Goal: Task Accomplishment & Management: Manage account settings

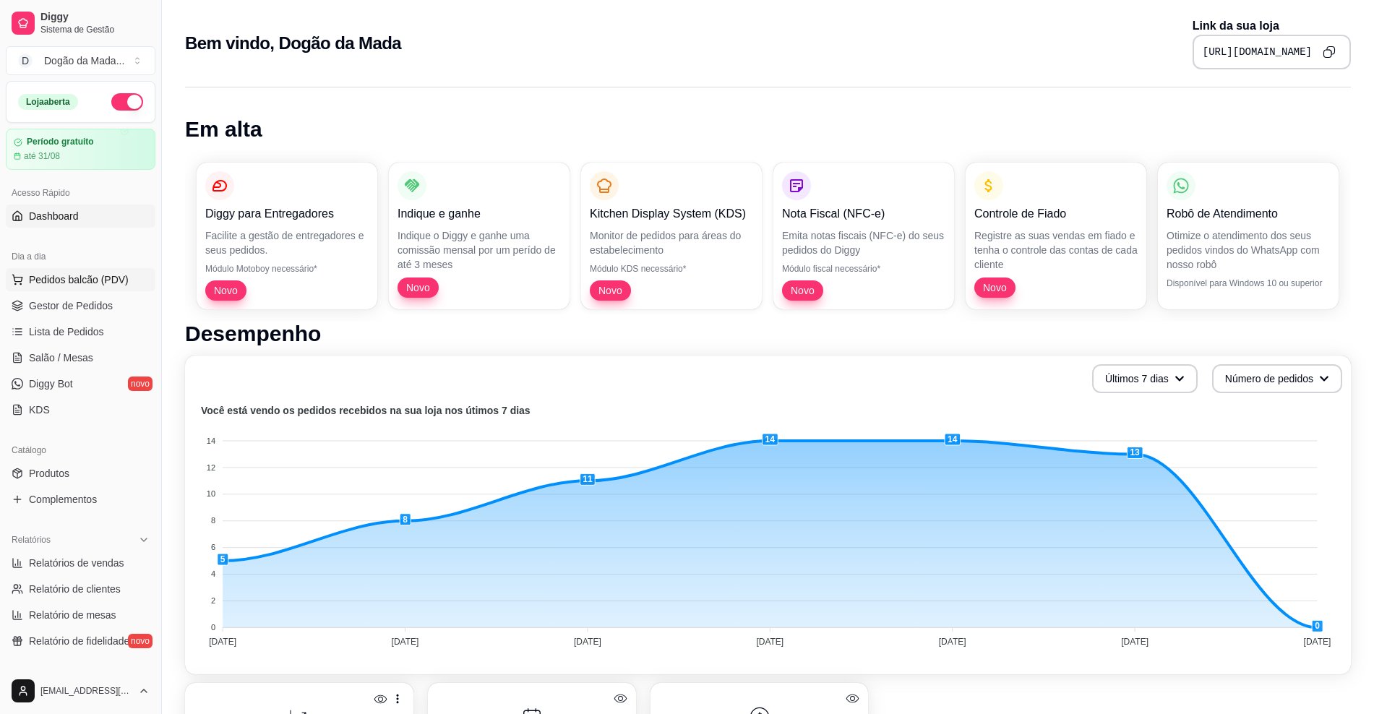
click at [86, 287] on button "Pedidos balcão (PDV)" at bounding box center [81, 279] width 150 height 23
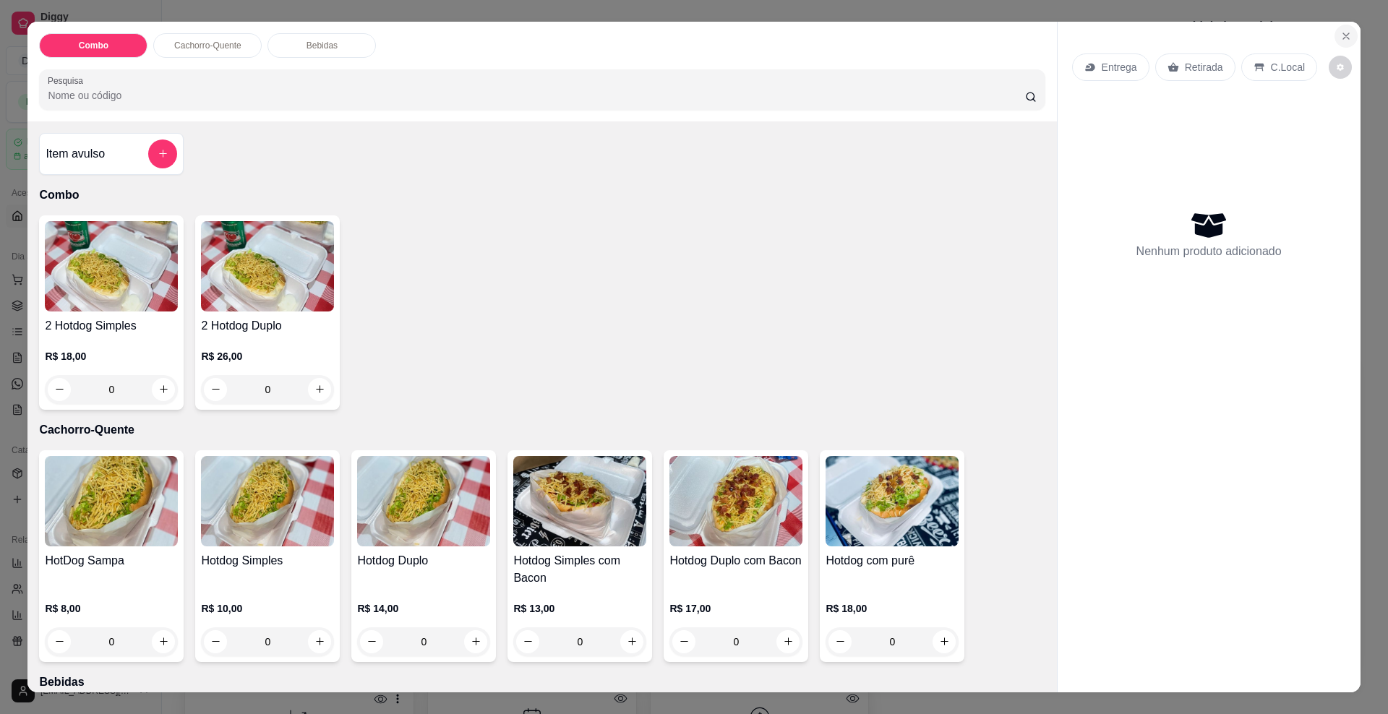
click at [1340, 40] on icon "Close" at bounding box center [1346, 36] width 12 height 12
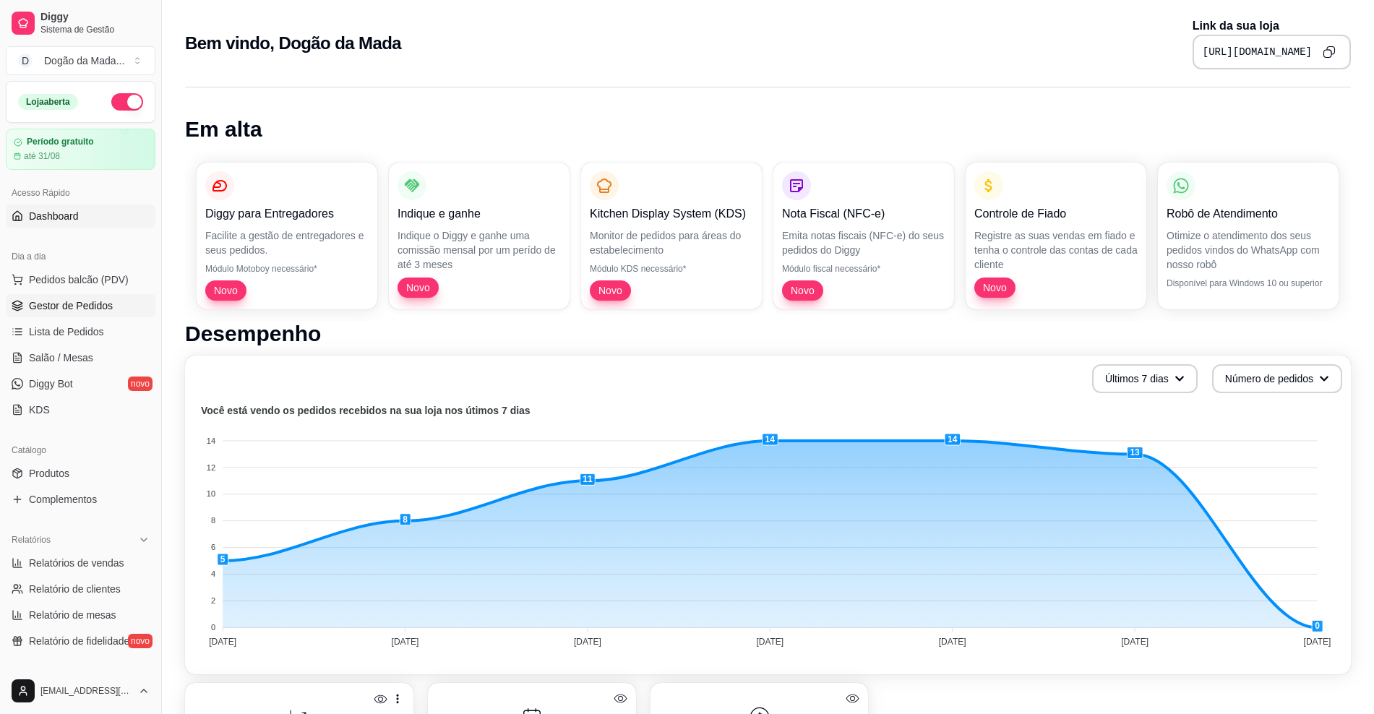
click at [51, 307] on span "Gestor de Pedidos" at bounding box center [71, 306] width 84 height 14
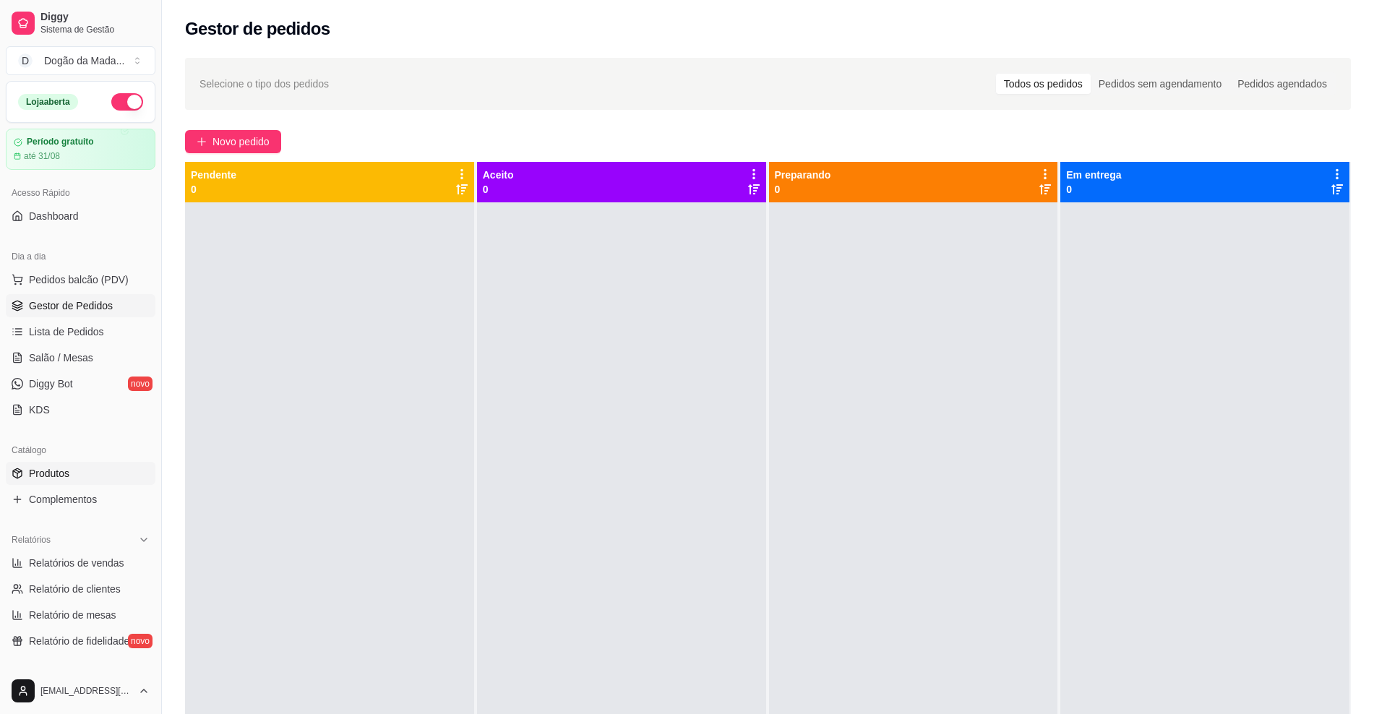
click at [31, 468] on span "Produtos" at bounding box center [49, 473] width 40 height 14
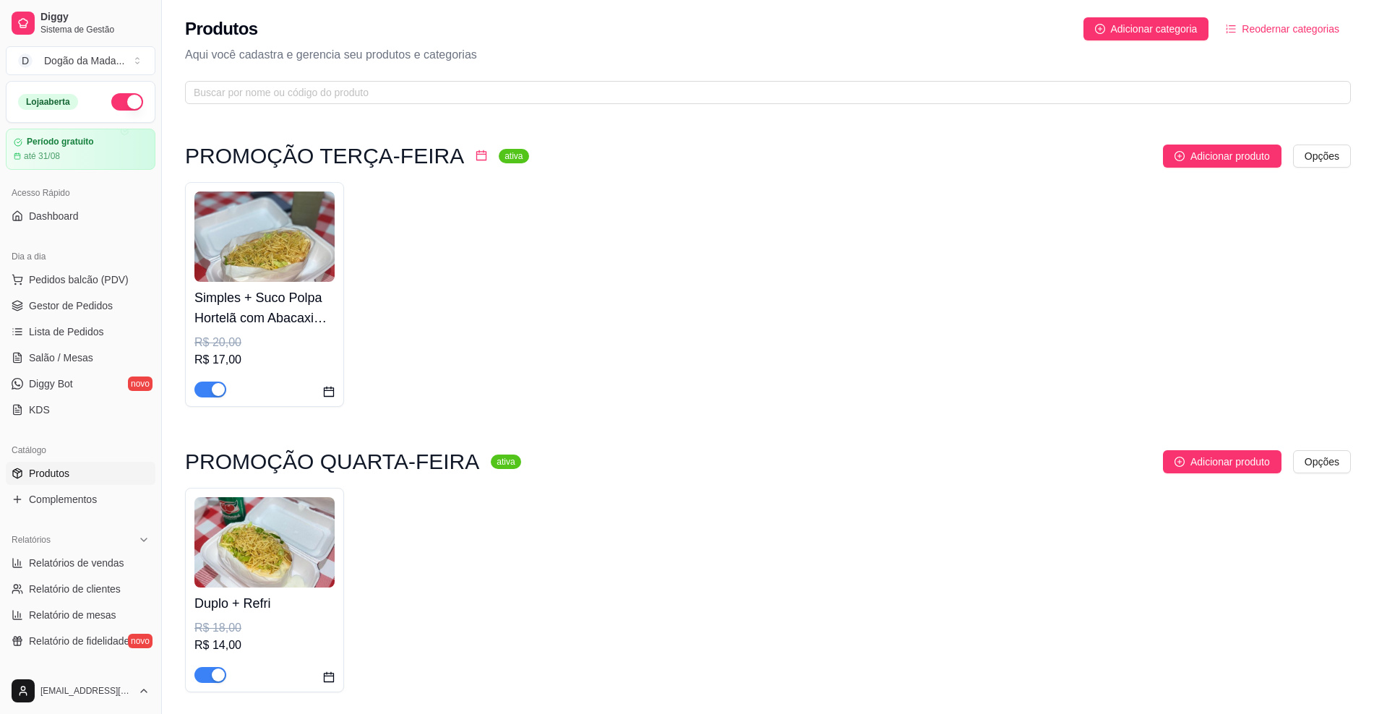
drag, startPoint x: 1303, startPoint y: 10, endPoint x: 536, endPoint y: 275, distance: 811.4
click at [536, 275] on div "Simples + Suco Polpa Hortelã com Abacaxi 500ml R$ 20,00 R$ 17,00" at bounding box center [768, 294] width 1166 height 225
click at [325, 317] on h4 "Simples + Suco Polpa Hortelã com Abacaxi 500ml" at bounding box center [264, 308] width 140 height 40
click at [43, 299] on span "Gestor de Pedidos" at bounding box center [71, 306] width 84 height 14
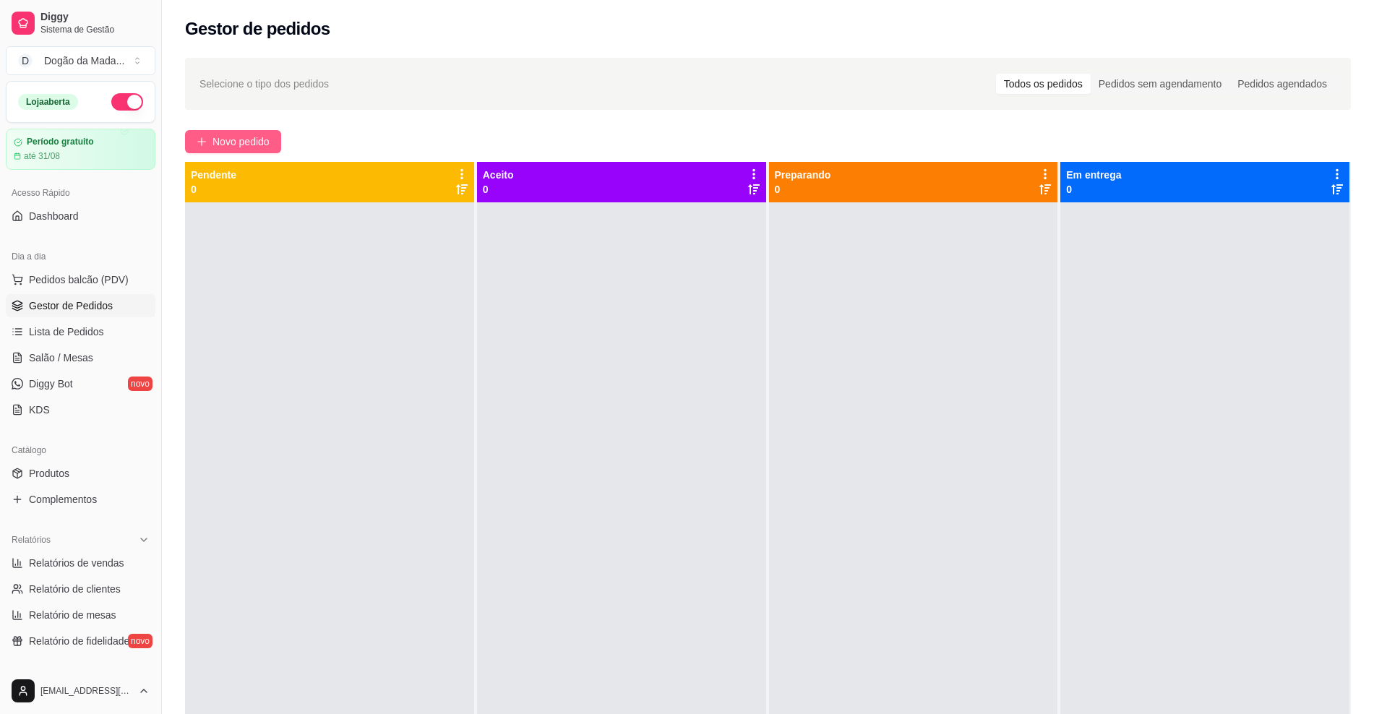
click at [244, 137] on span "Novo pedido" at bounding box center [241, 142] width 57 height 16
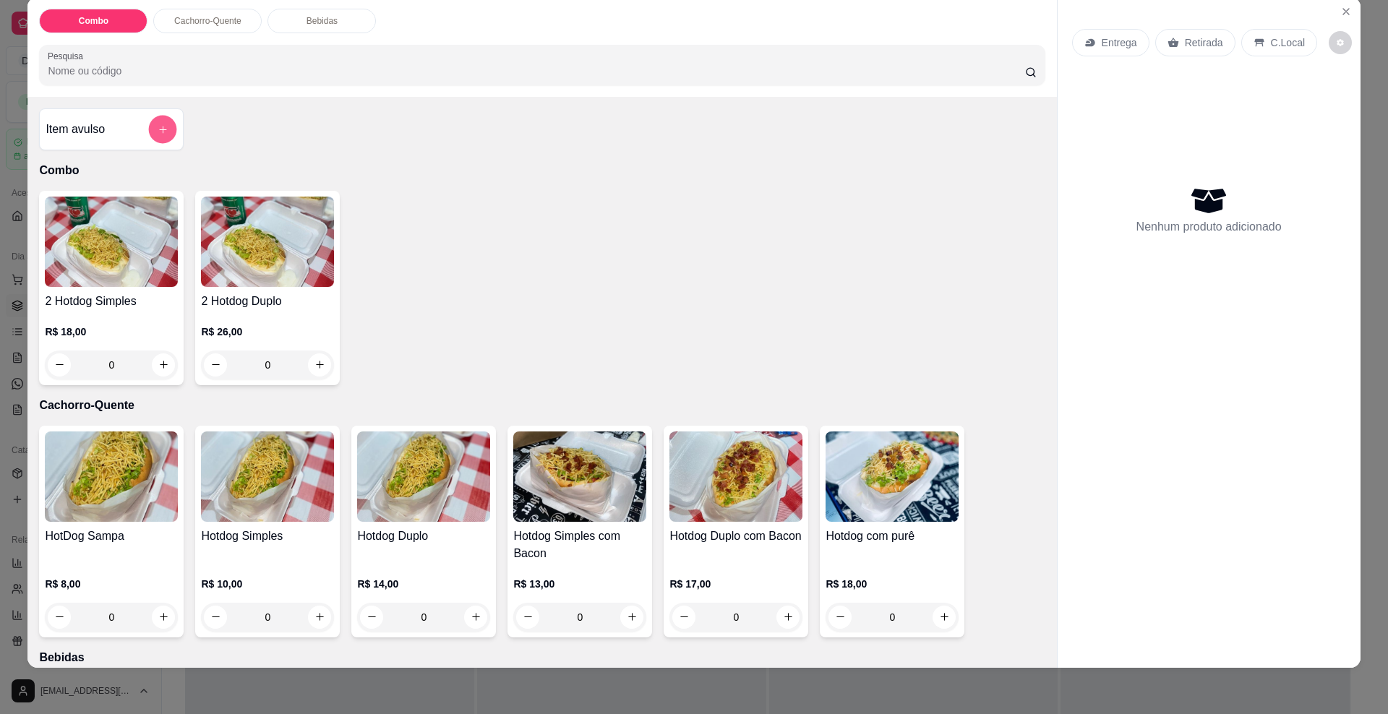
click at [153, 135] on button "add-separate-item" at bounding box center [163, 129] width 28 height 28
click at [187, 27] on div "Cachorro-Quente" at bounding box center [207, 21] width 108 height 25
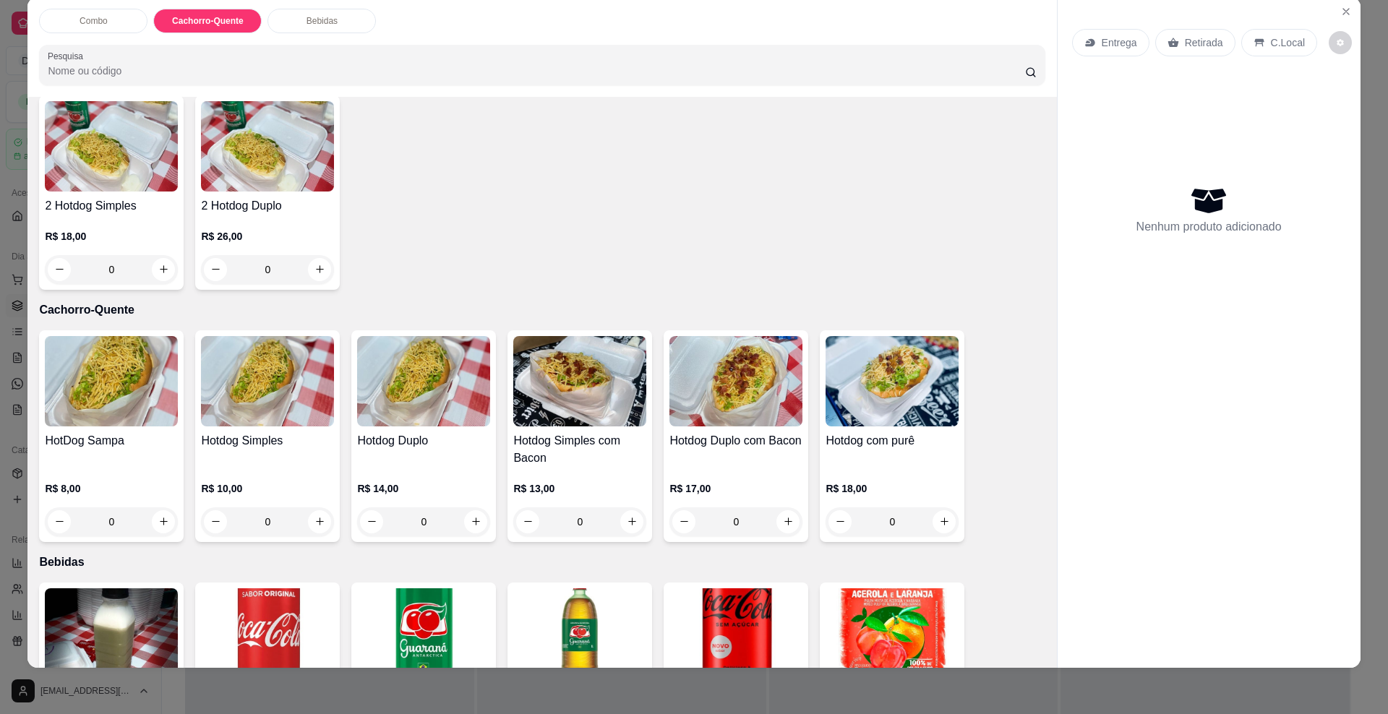
scroll to position [271, 0]
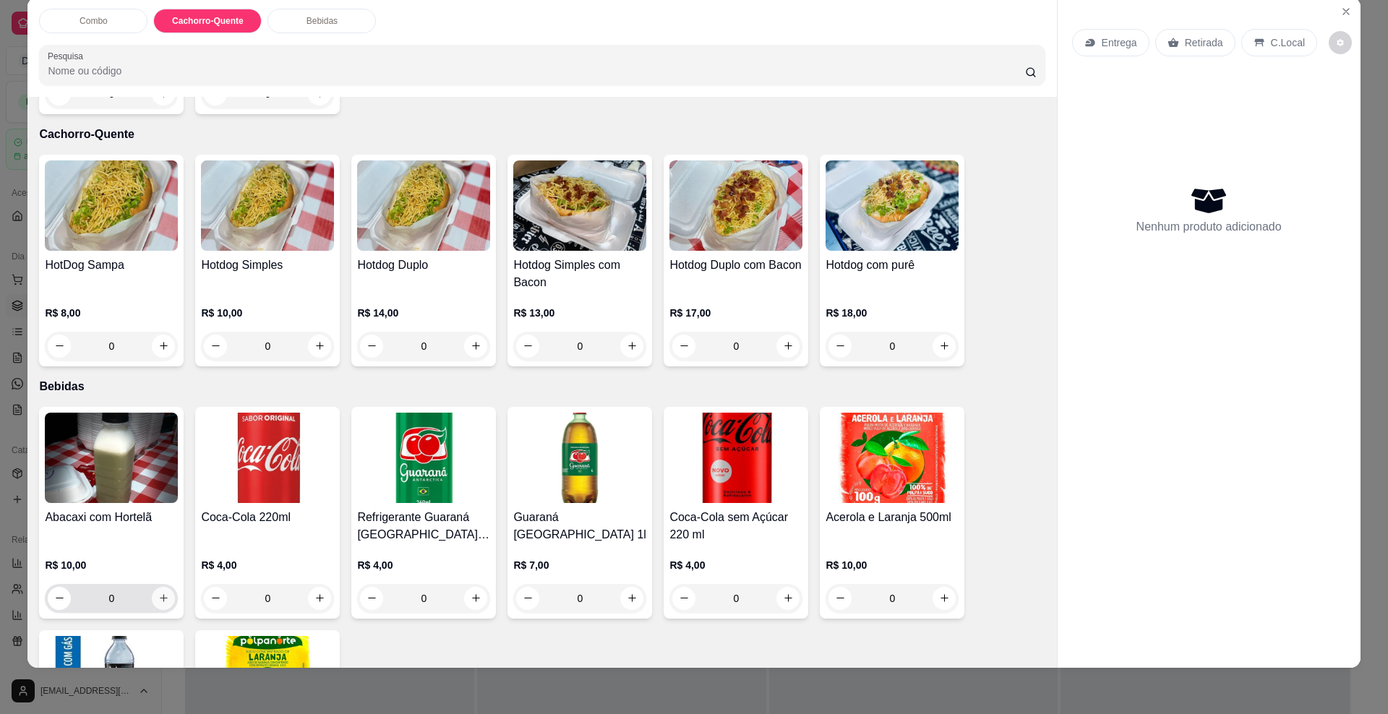
click at [152, 602] on button "increase-product-quantity" at bounding box center [163, 598] width 23 height 23
type input "1"
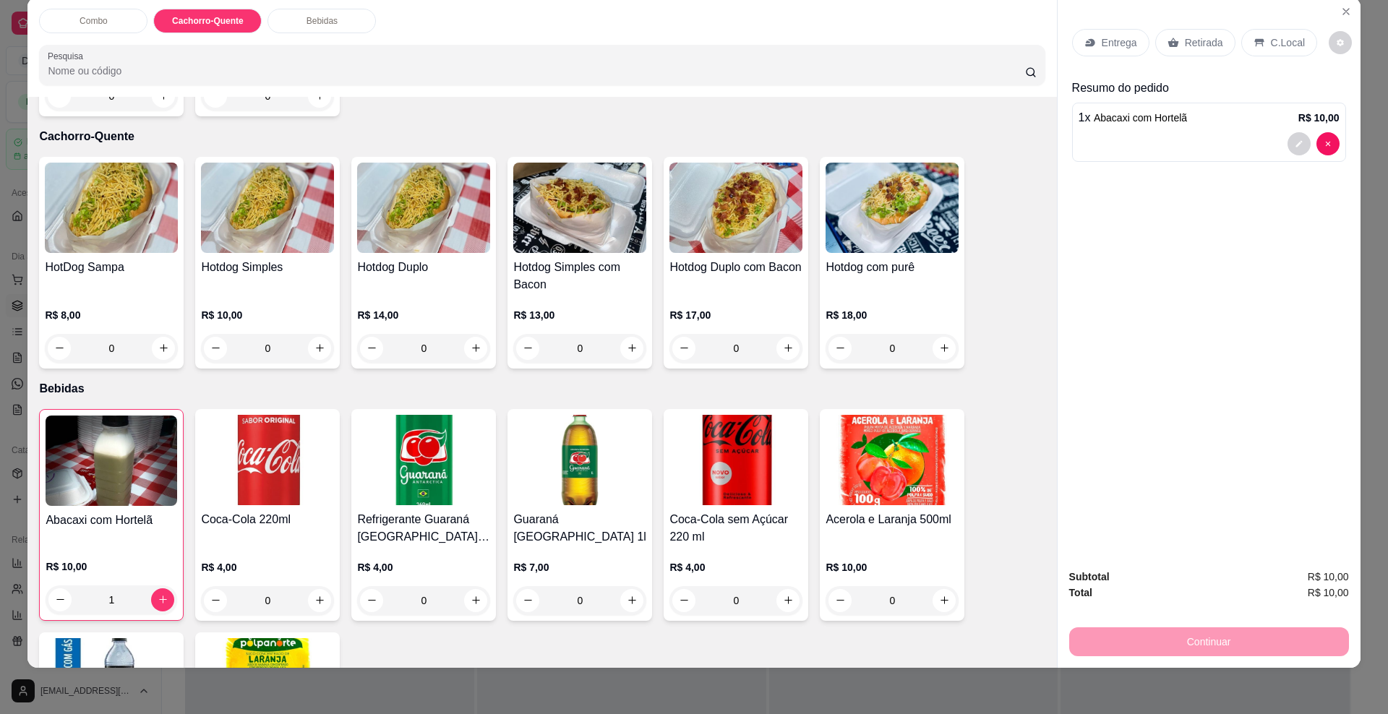
scroll to position [259, 0]
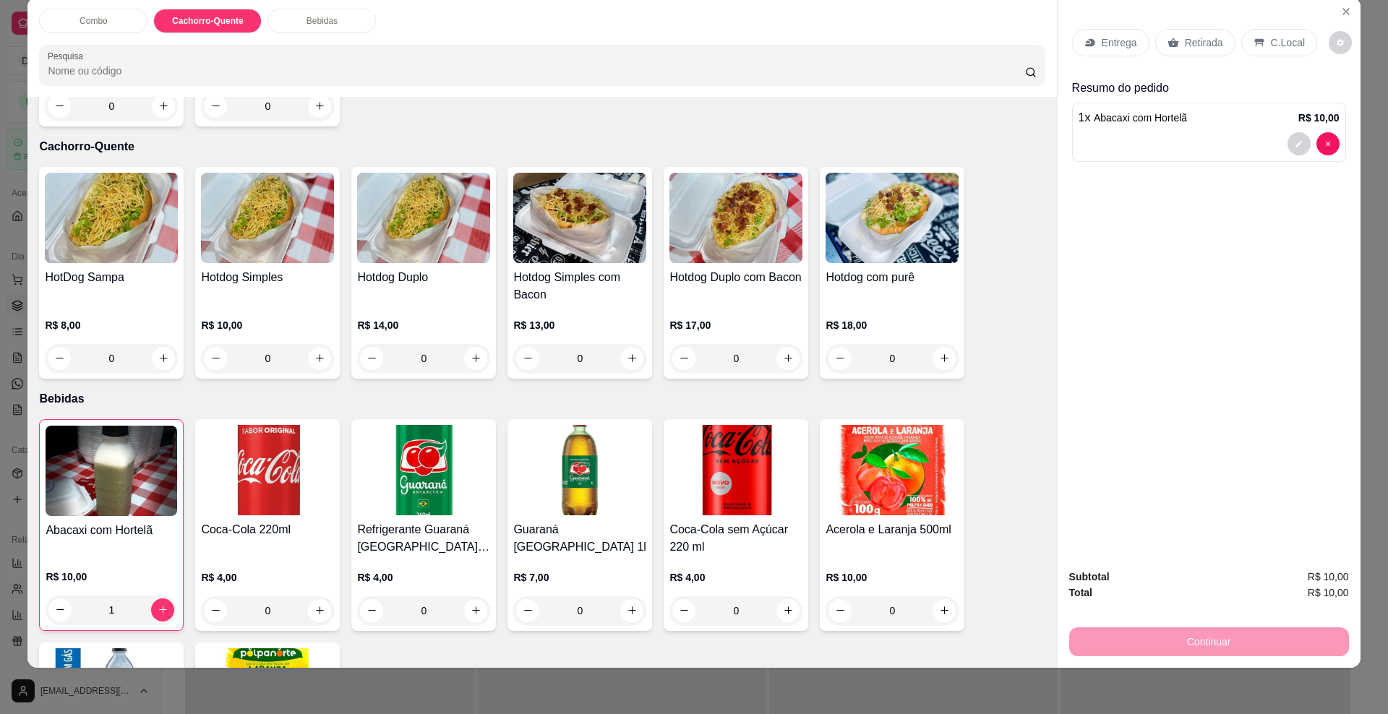
click at [313, 363] on div "0" at bounding box center [267, 358] width 133 height 29
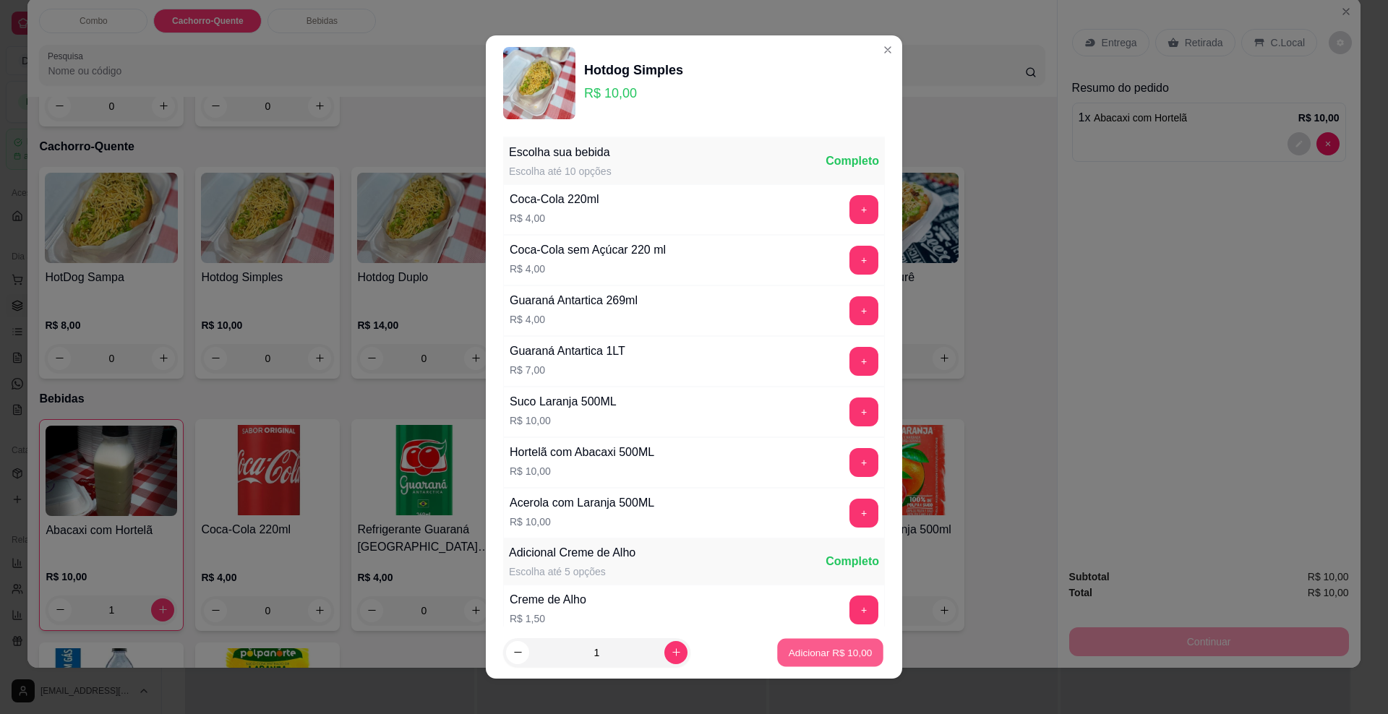
click at [789, 651] on p "Adicionar R$ 10,00" at bounding box center [831, 653] width 84 height 14
type input "1"
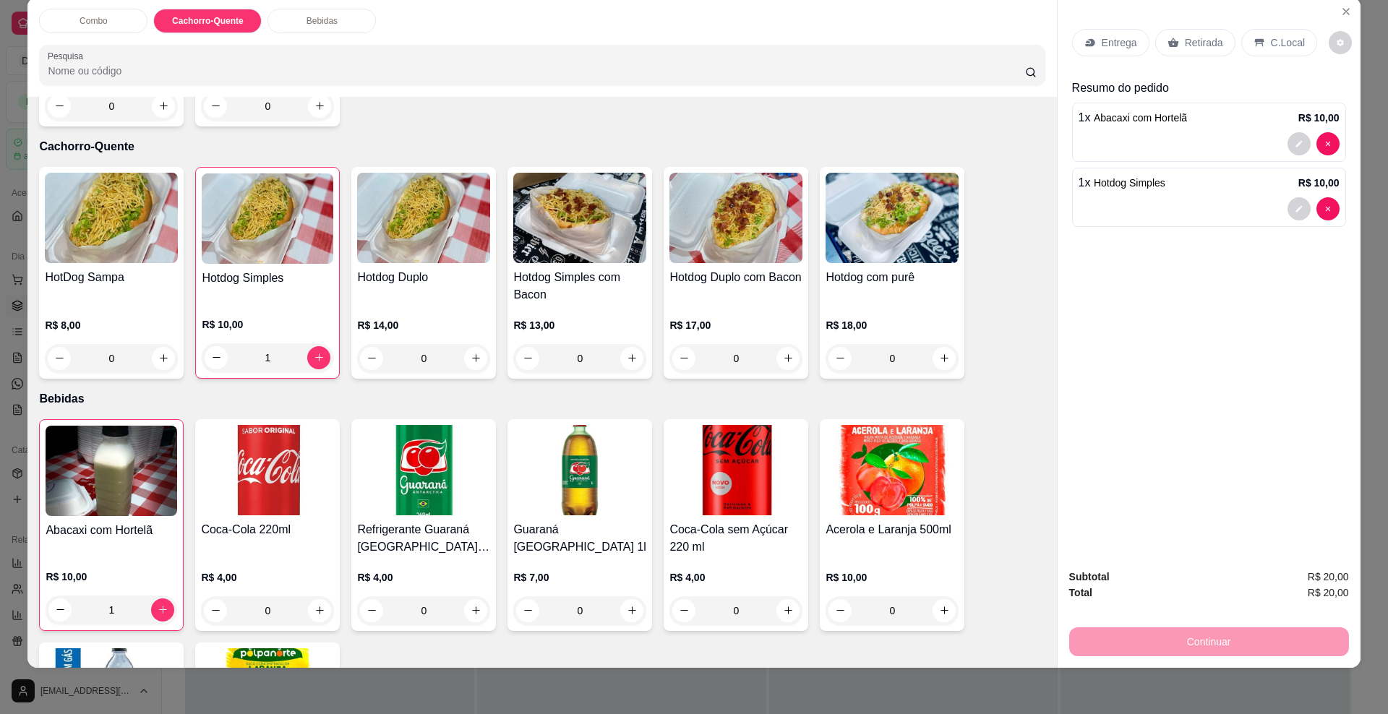
click at [1102, 46] on p "Entrega" at bounding box center [1119, 42] width 35 height 14
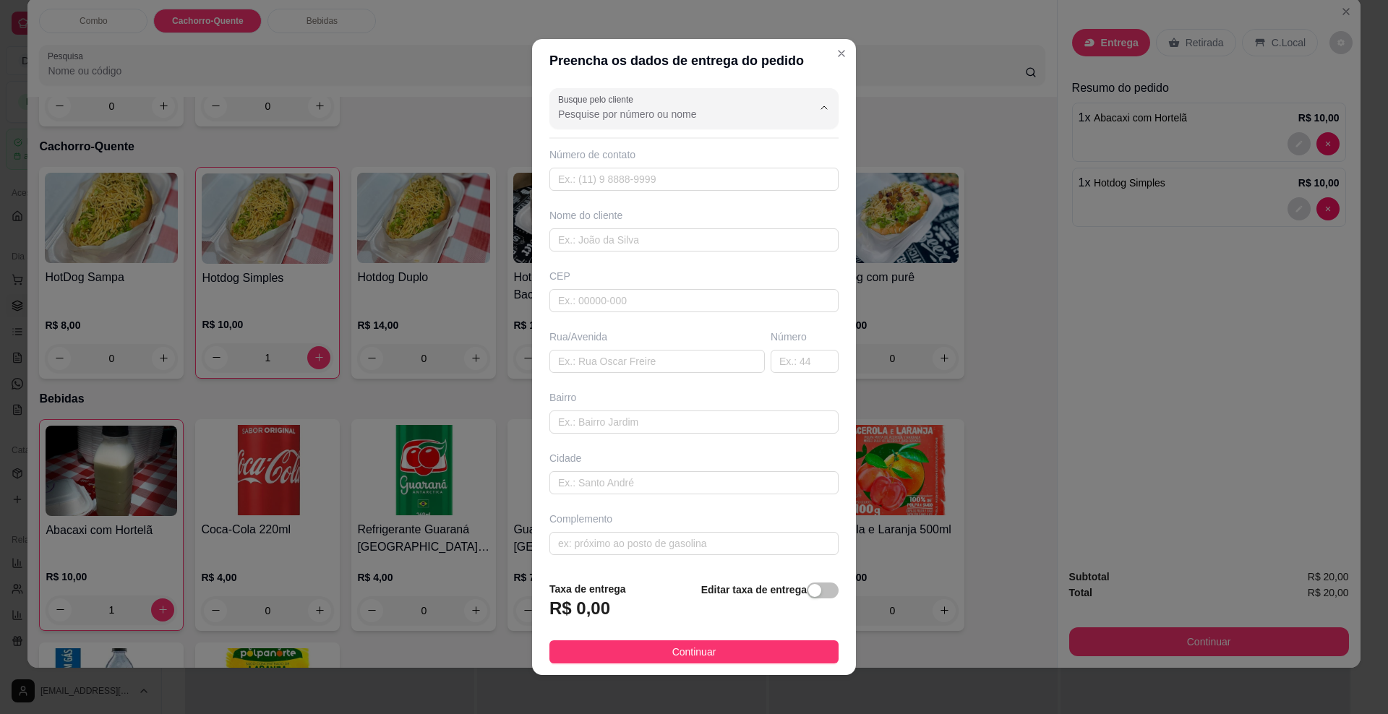
click at [605, 117] on input "Busque pelo cliente" at bounding box center [673, 114] width 231 height 14
click at [591, 153] on span "Crys" at bounding box center [673, 149] width 238 height 14
type input "Crys"
type input "67981966567"
type input "Crys"
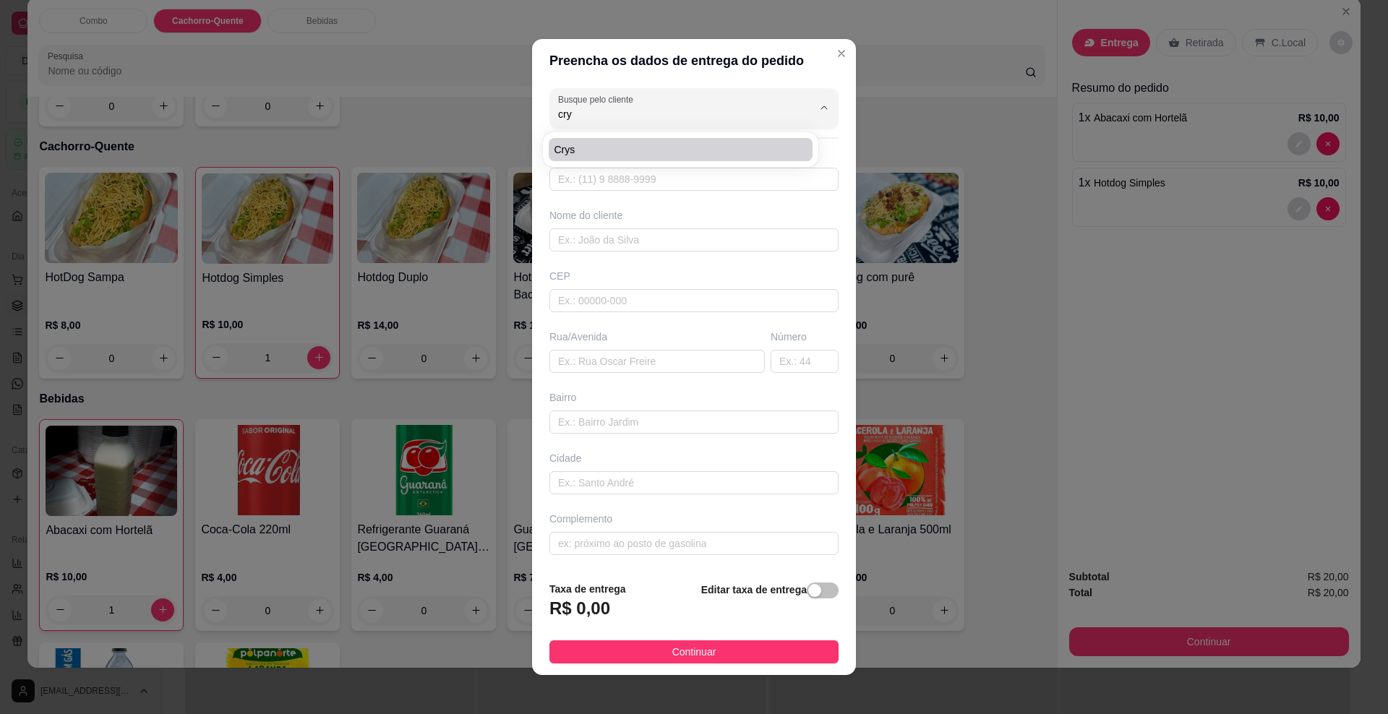
type input "79084-521"
type input "Rua [PERSON_NAME]"
type input "708"
type input "Aero Rancho"
type input "[GEOGRAPHIC_DATA]"
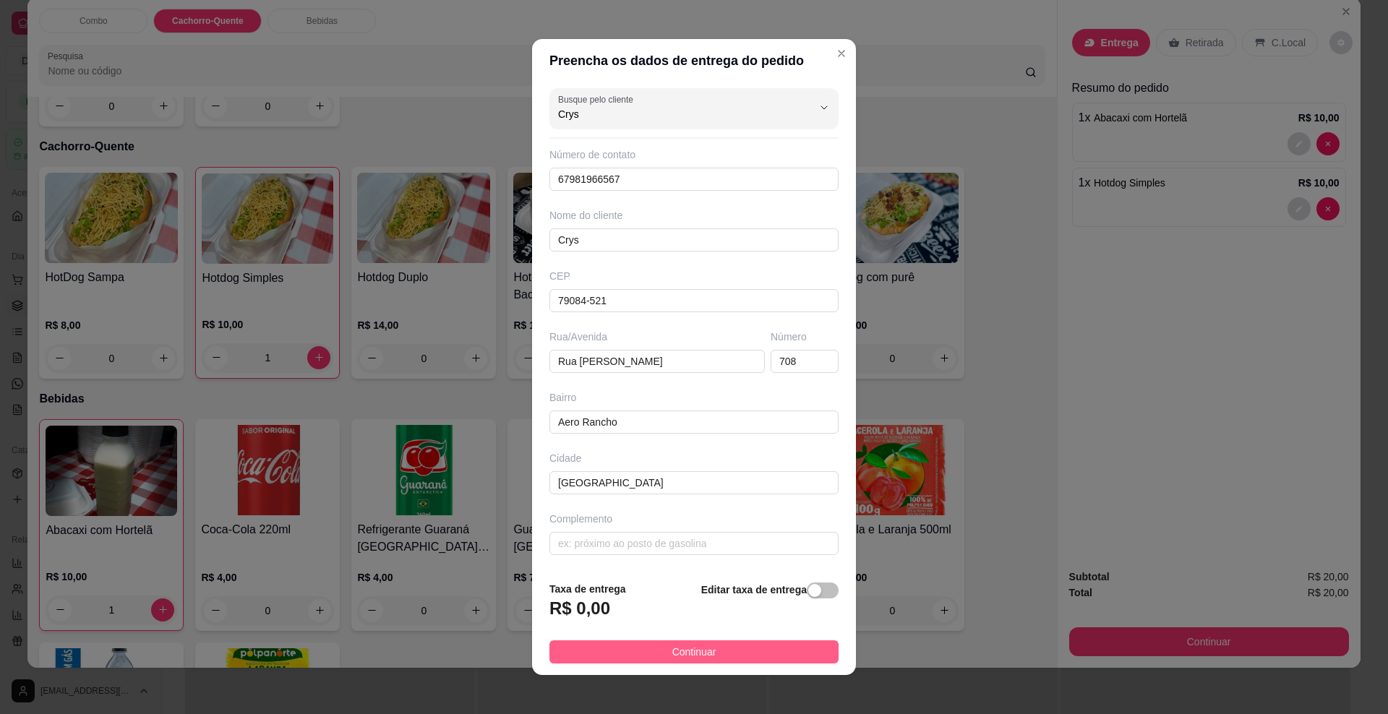
type input "Crys"
click at [609, 645] on button "Continuar" at bounding box center [693, 652] width 289 height 23
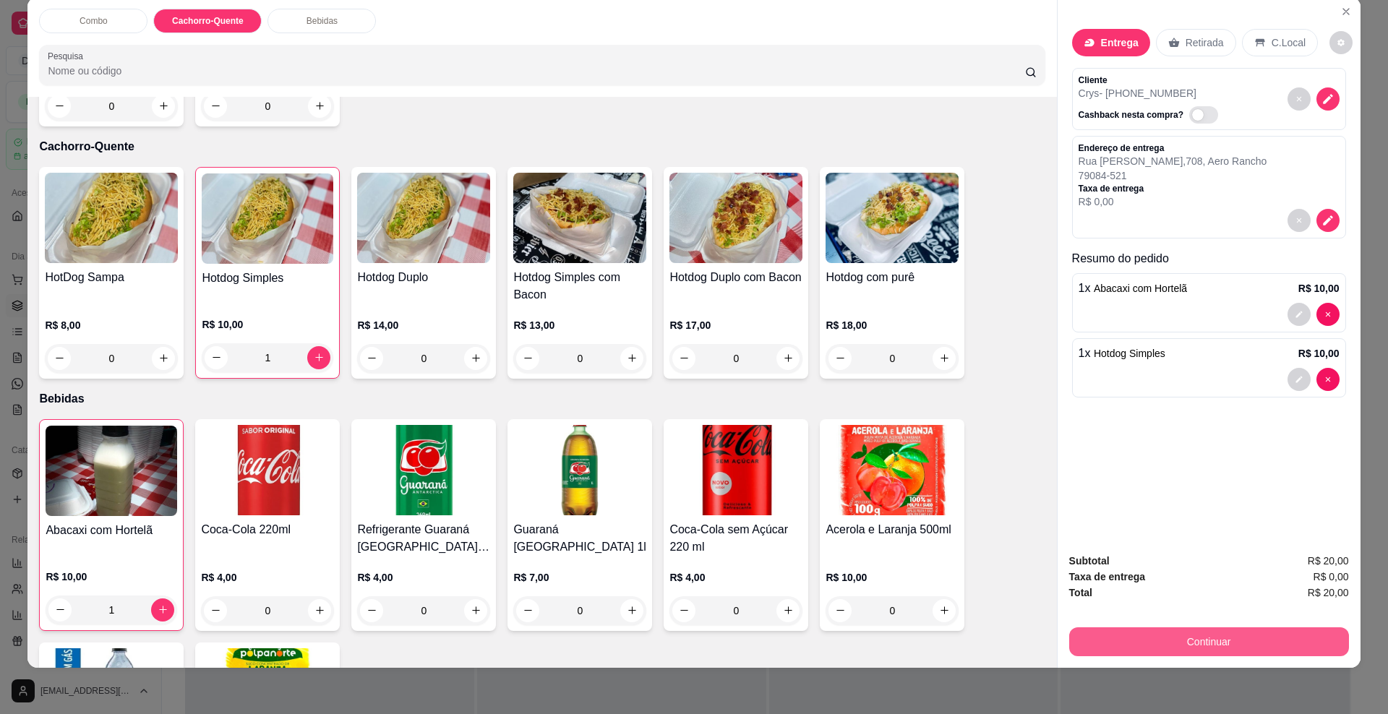
click at [1162, 642] on button "Continuar" at bounding box center [1209, 641] width 280 height 29
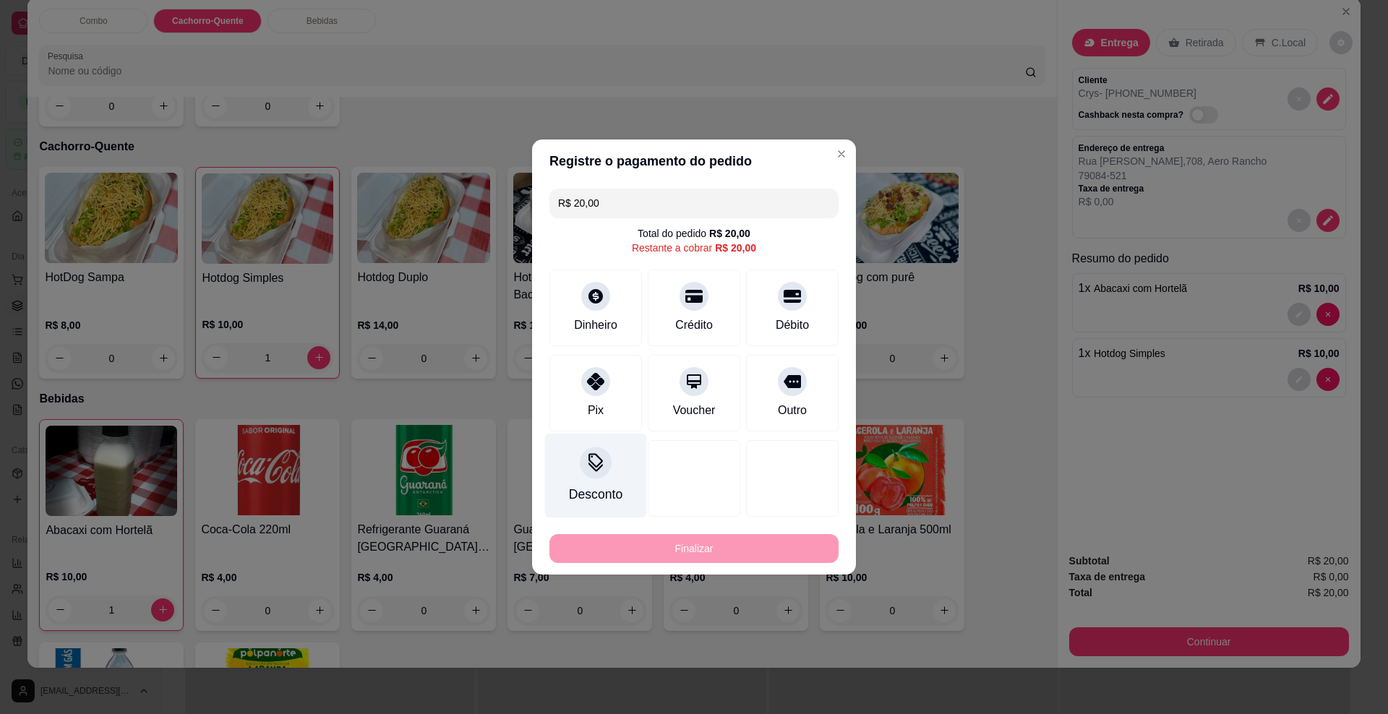
click at [594, 457] on icon at bounding box center [595, 462] width 19 height 19
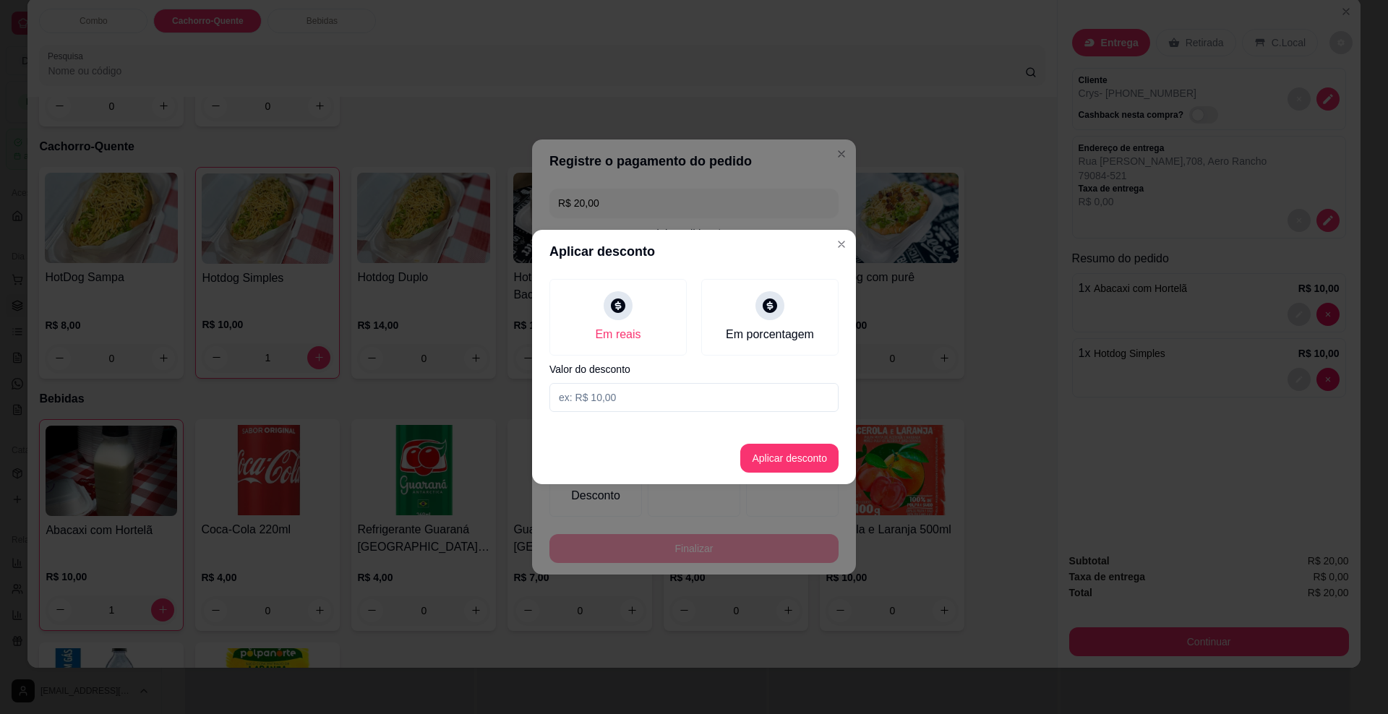
click at [628, 398] on input at bounding box center [693, 397] width 289 height 29
type input "3,00"
click at [804, 457] on button "Aplicar desconto" at bounding box center [789, 458] width 98 height 29
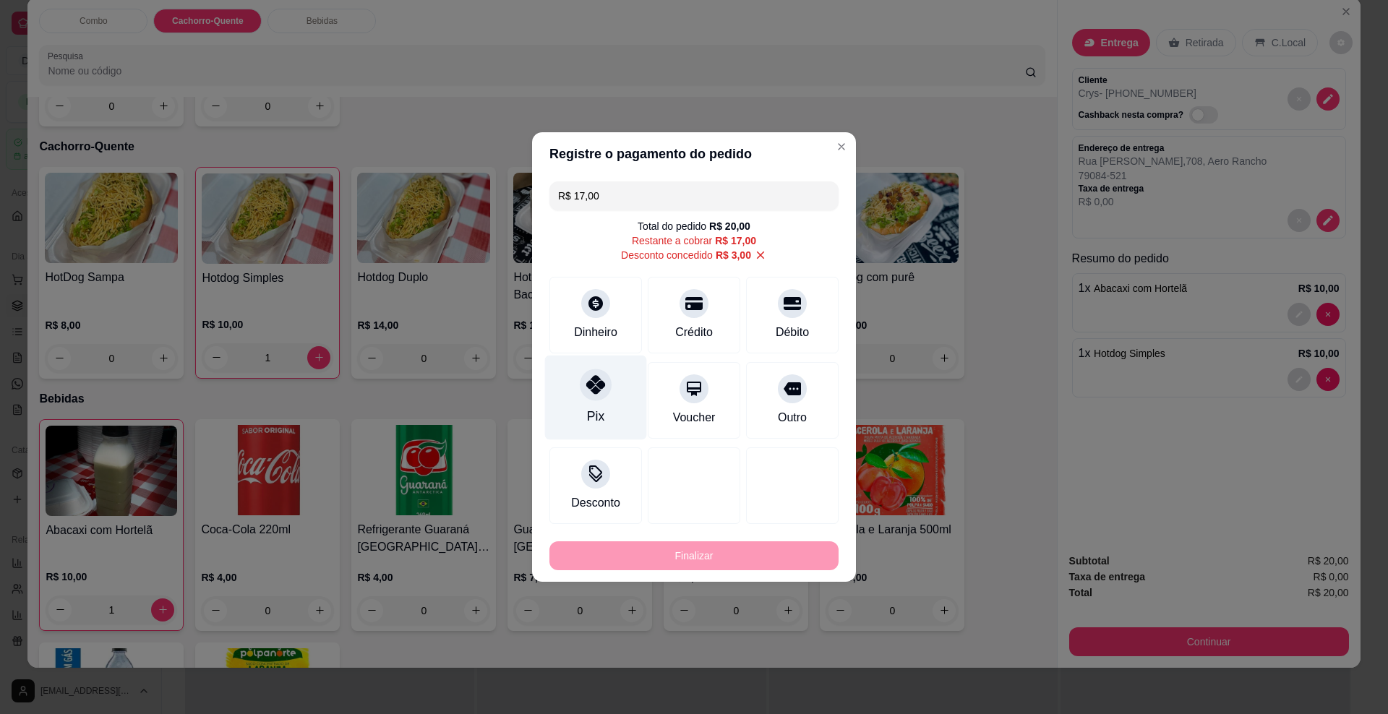
click at [597, 380] on icon at bounding box center [595, 384] width 19 height 19
type input "R$ 0,00"
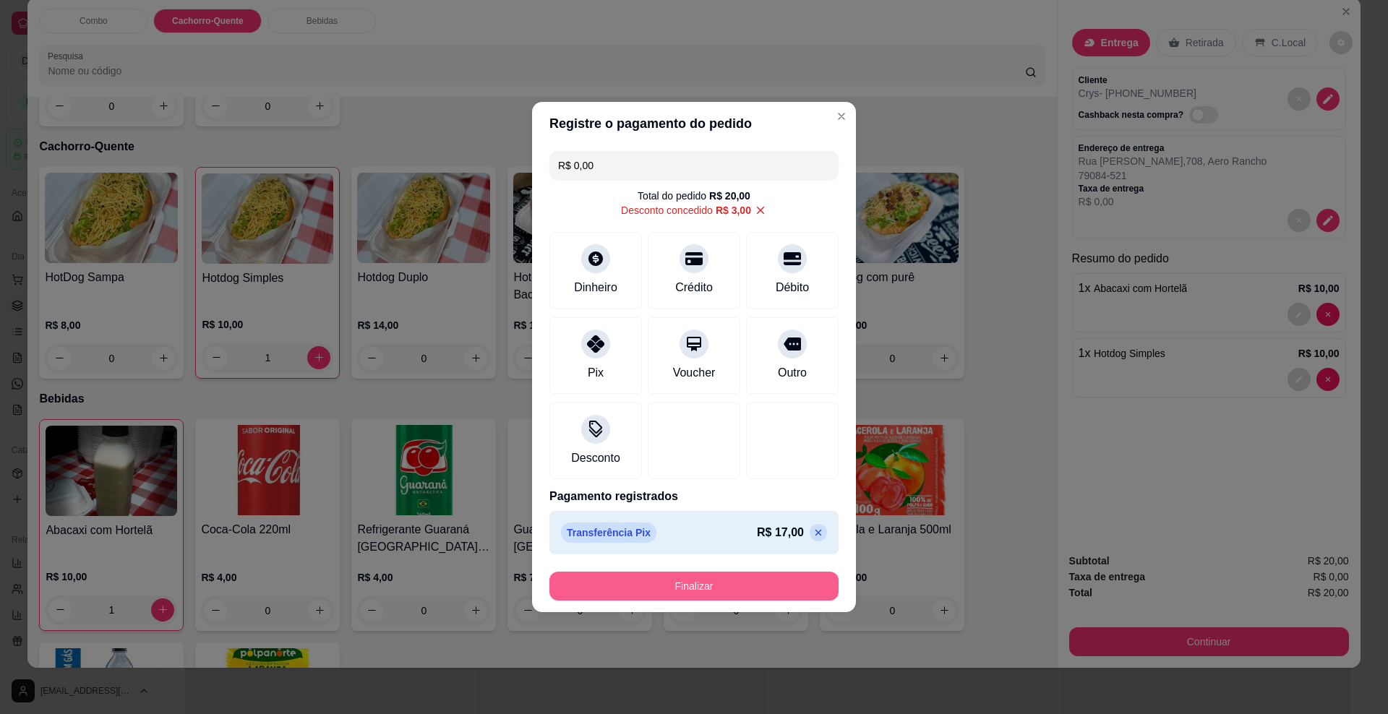
click at [626, 585] on button "Finalizar" at bounding box center [693, 586] width 289 height 29
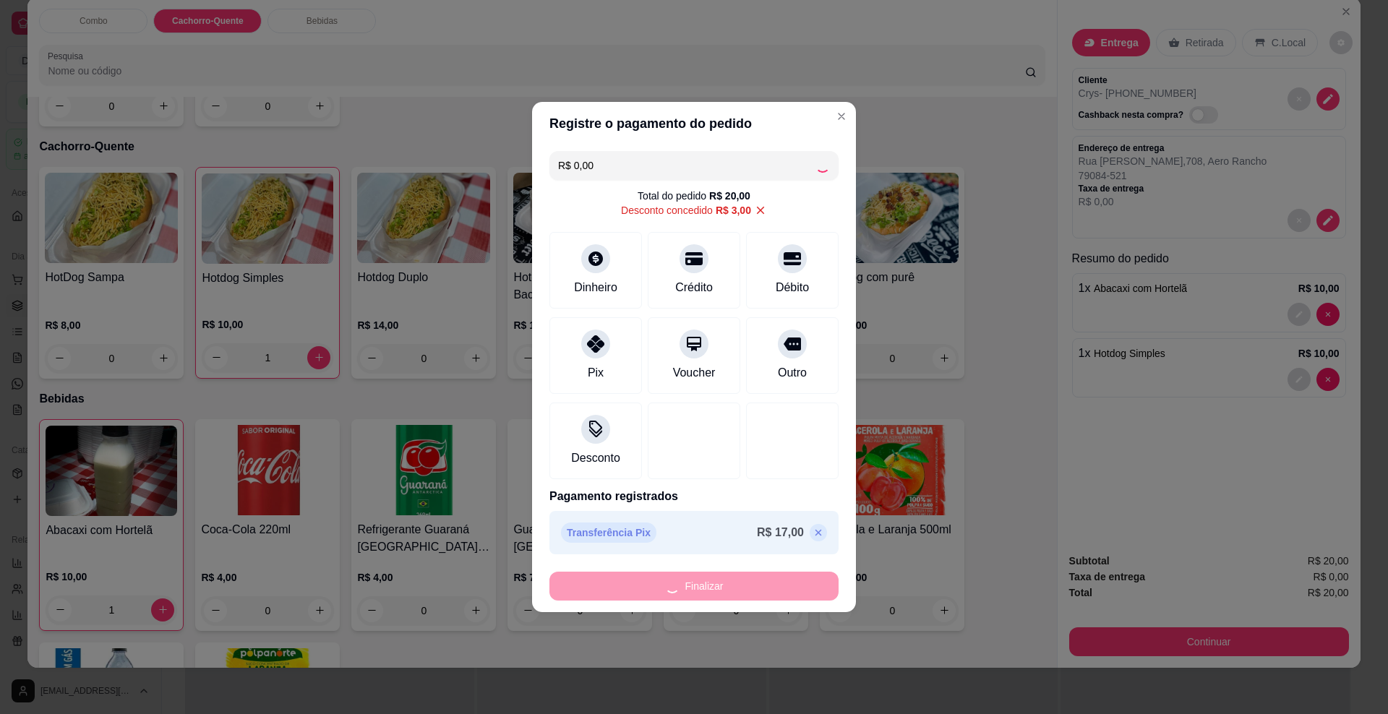
type input "0"
type input "-R$ 20,00"
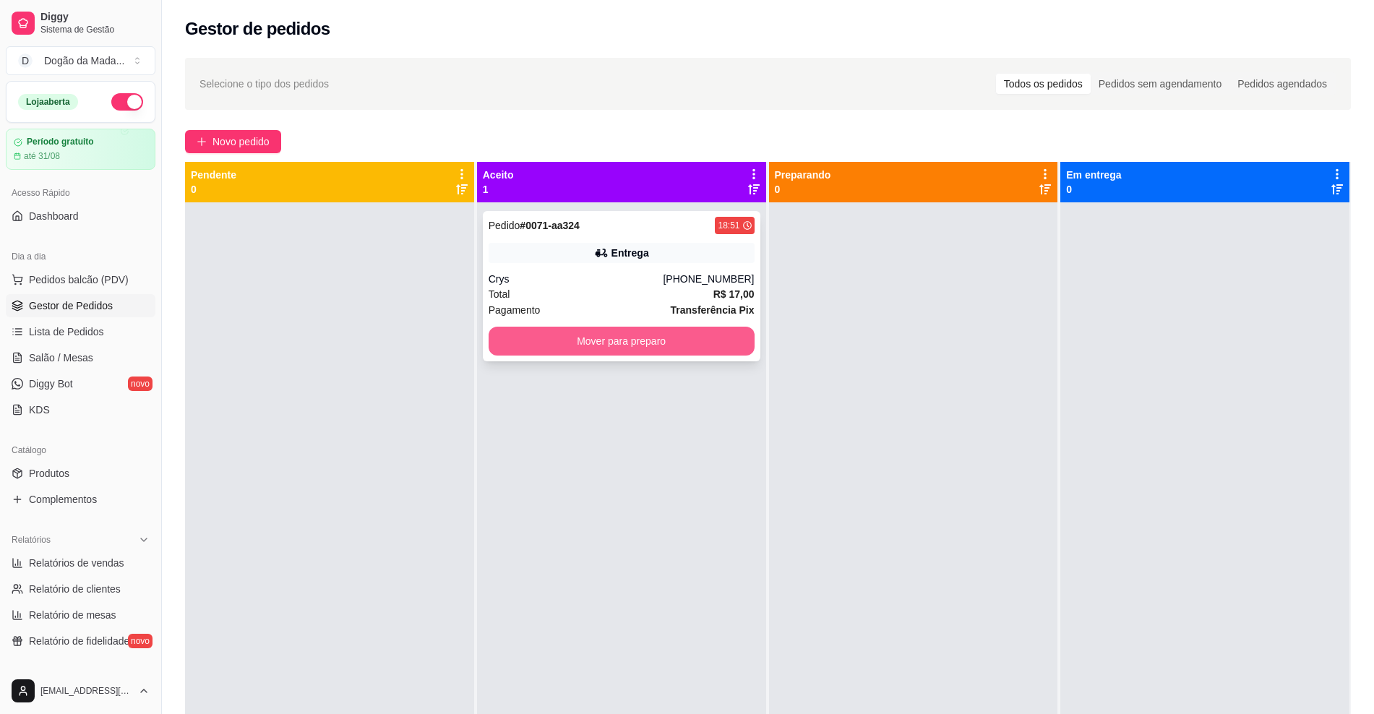
click at [653, 353] on button "Mover para preparo" at bounding box center [622, 341] width 266 height 29
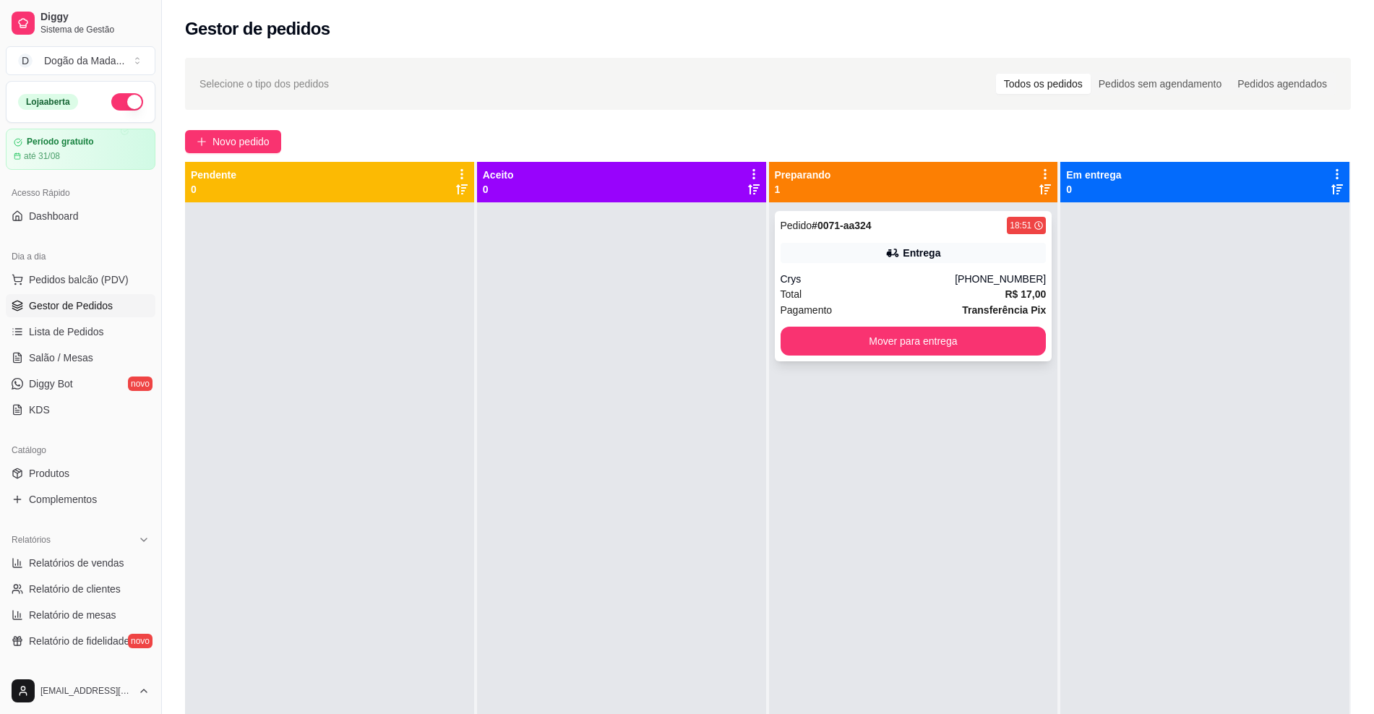
click at [978, 274] on div "[PHONE_NUMBER]" at bounding box center [1000, 279] width 91 height 14
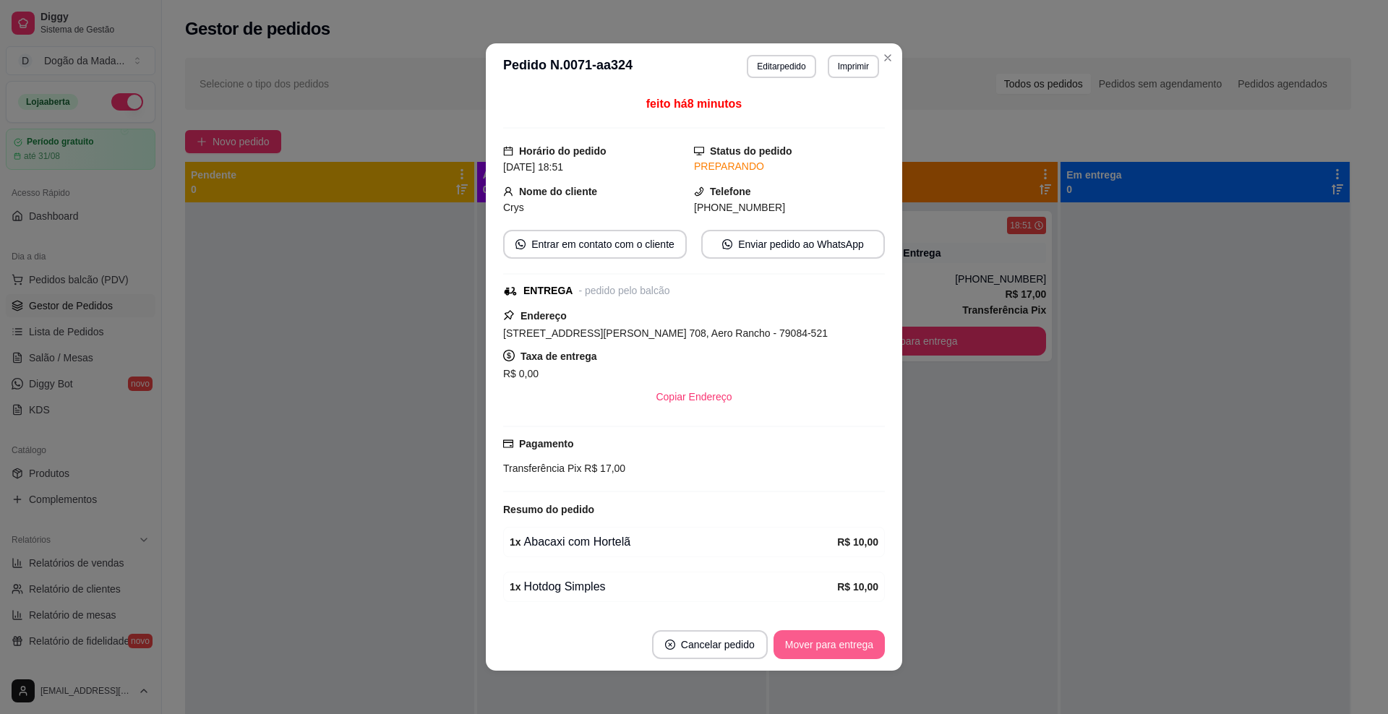
click at [792, 651] on button "Mover para entrega" at bounding box center [829, 644] width 111 height 29
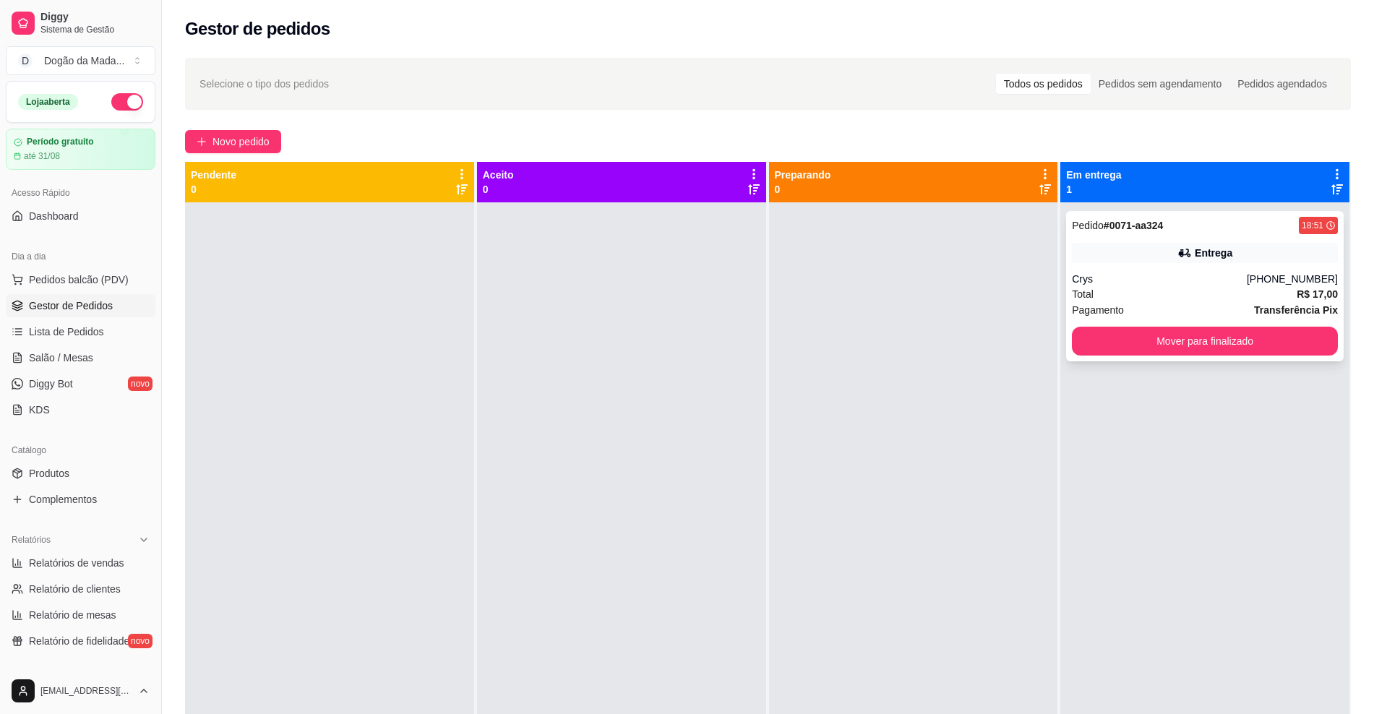
click at [1152, 243] on div "Entrega" at bounding box center [1205, 253] width 266 height 20
click at [1261, 87] on div "Pedidos agendados" at bounding box center [1283, 84] width 106 height 20
click at [1230, 74] on input "Pedidos agendados" at bounding box center [1230, 74] width 0 height 0
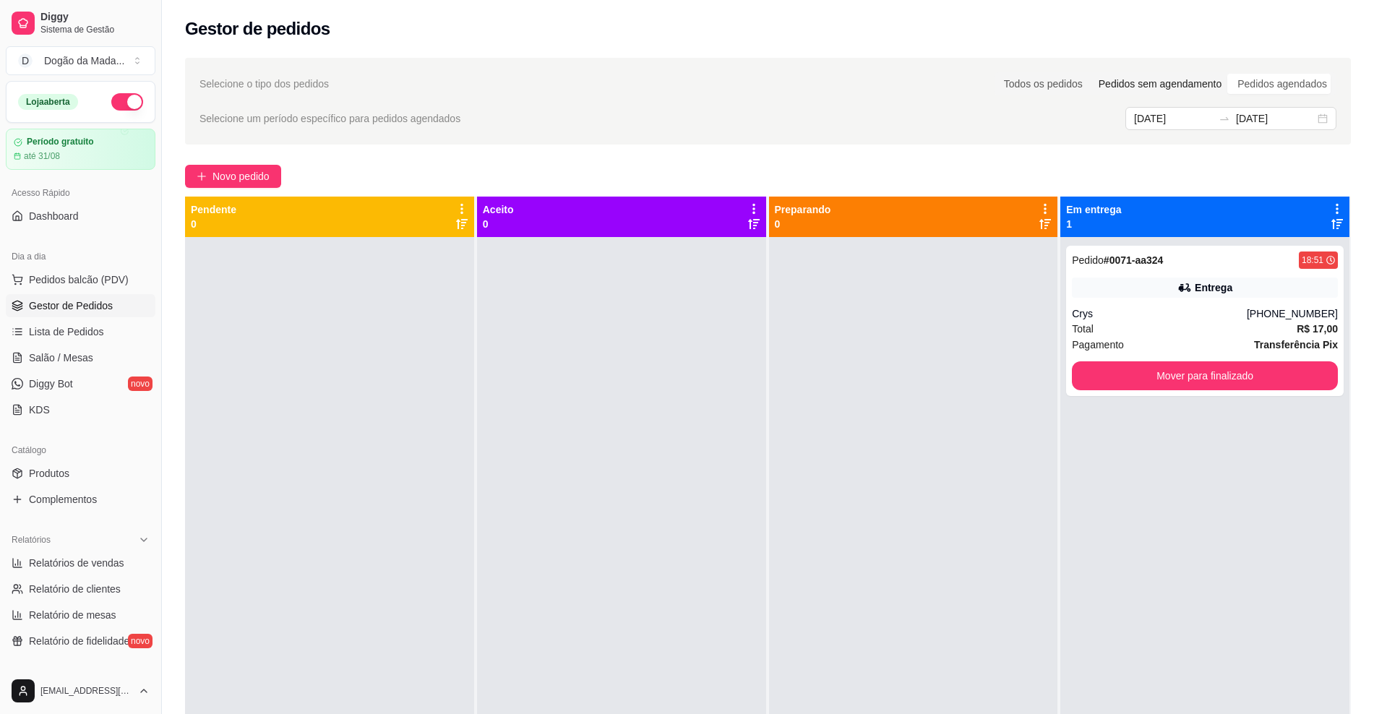
click at [1196, 88] on div "Pedidos sem agendamento" at bounding box center [1160, 84] width 139 height 20
click at [1091, 74] on input "Pedidos sem agendamento" at bounding box center [1091, 74] width 0 height 0
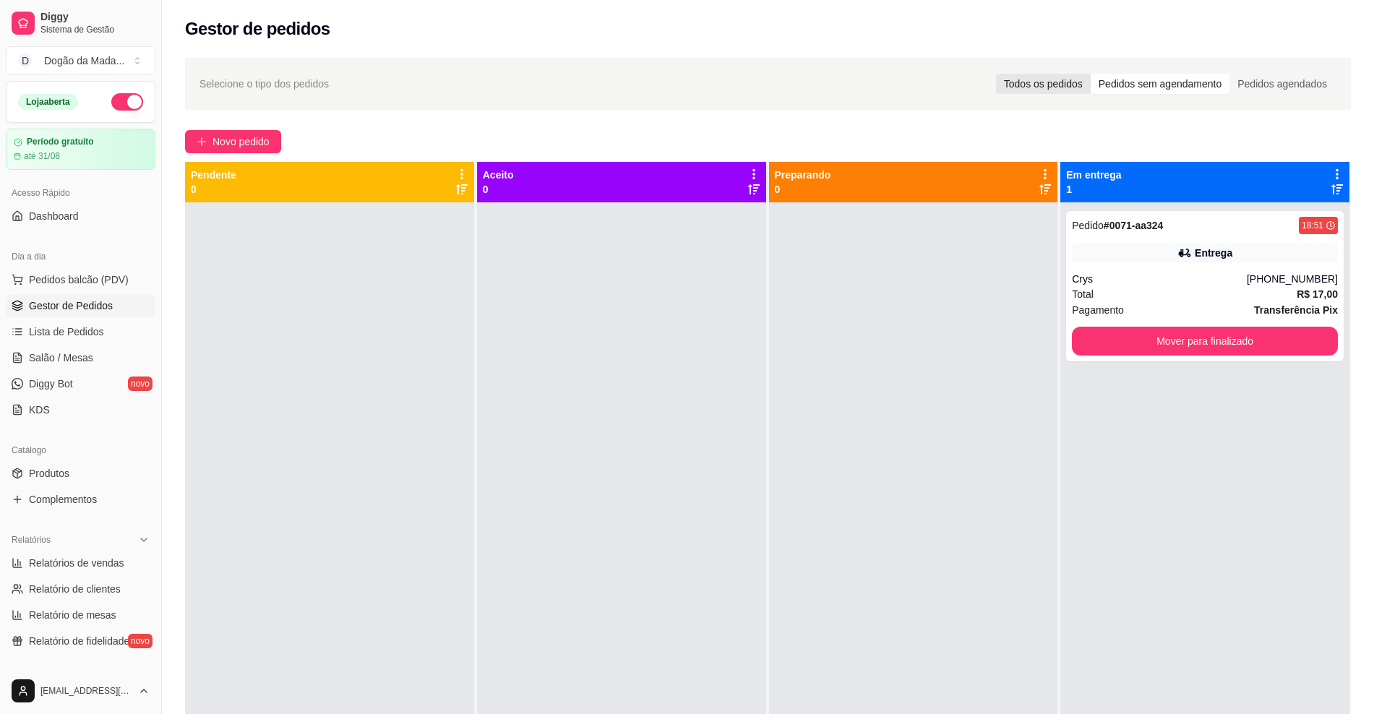
click at [1082, 92] on div "Todos os pedidos" at bounding box center [1043, 84] width 95 height 20
click at [996, 74] on input "Todos os pedidos" at bounding box center [996, 74] width 0 height 0
click at [1251, 351] on button "Mover para finalizado" at bounding box center [1205, 341] width 258 height 28
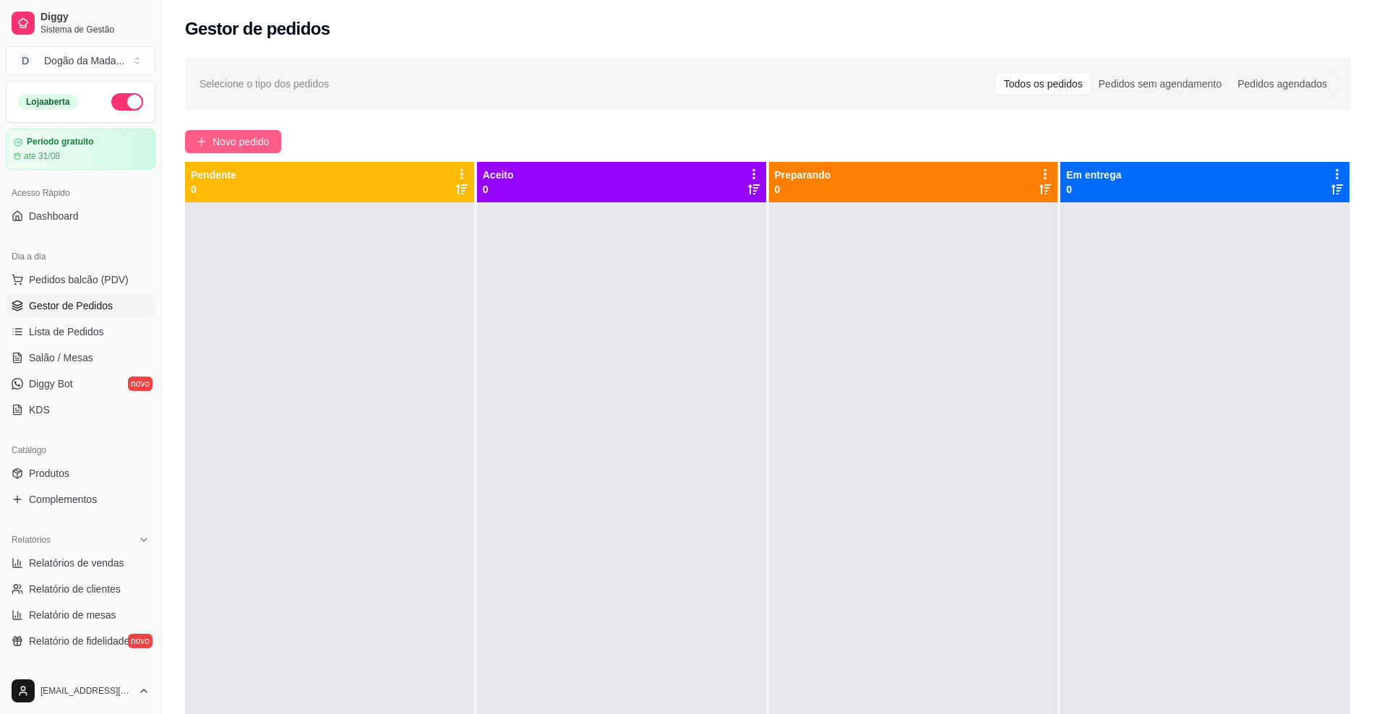
click at [199, 146] on icon "plus" at bounding box center [202, 142] width 10 height 10
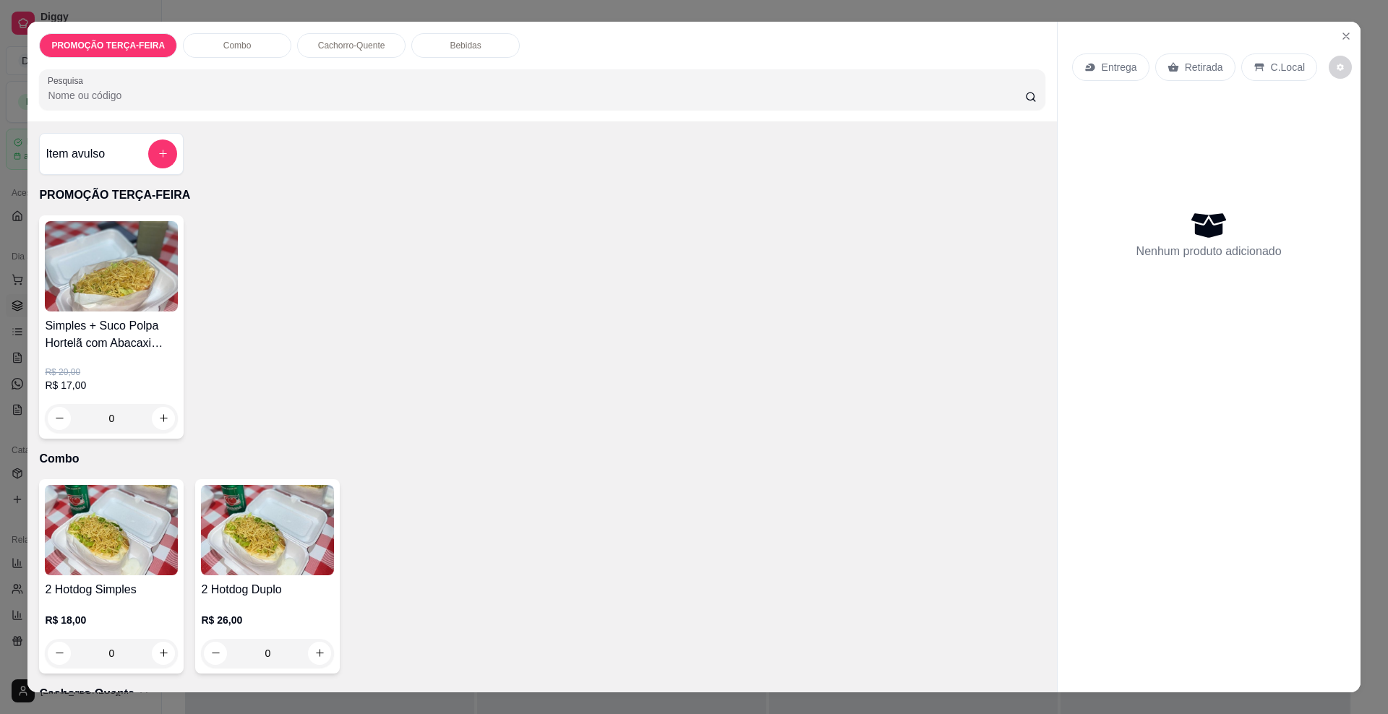
click at [153, 419] on div "0" at bounding box center [111, 418] width 133 height 29
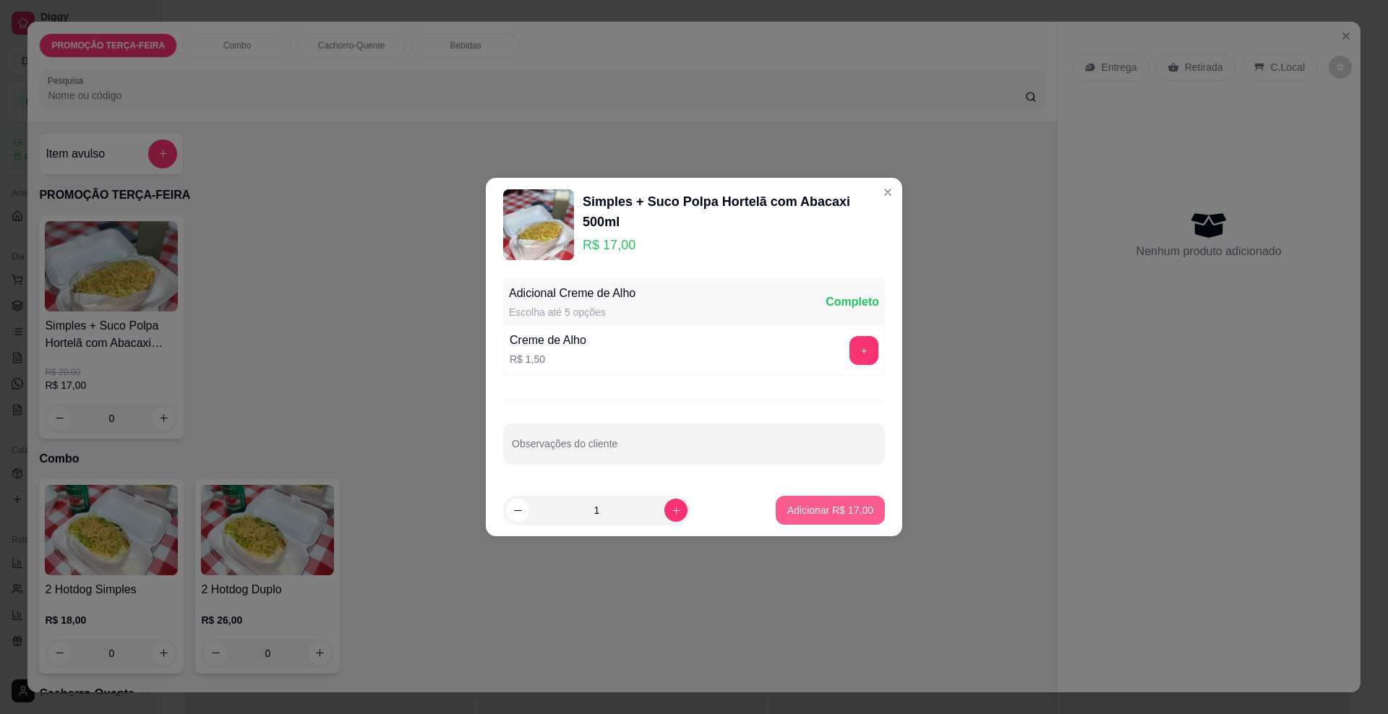
click at [833, 515] on p "Adicionar R$ 17,00" at bounding box center [830, 510] width 86 height 14
type input "1"
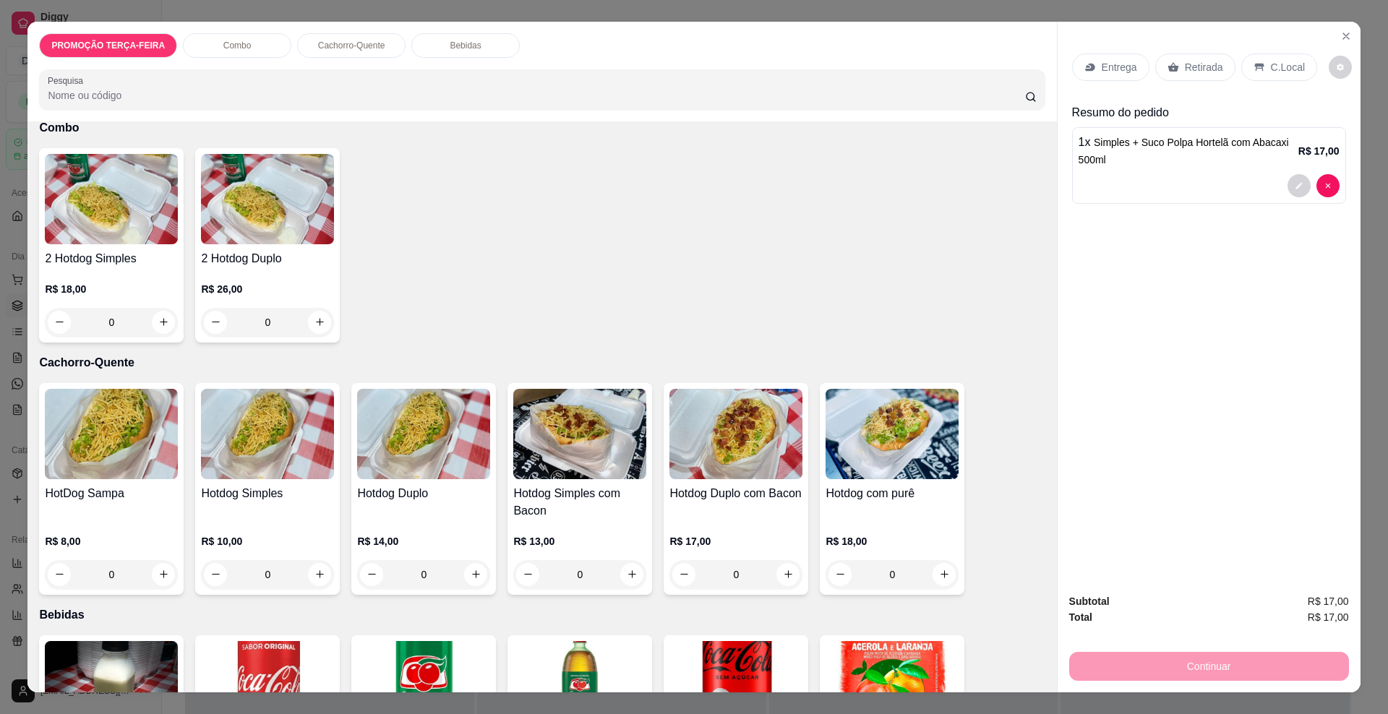
scroll to position [361, 0]
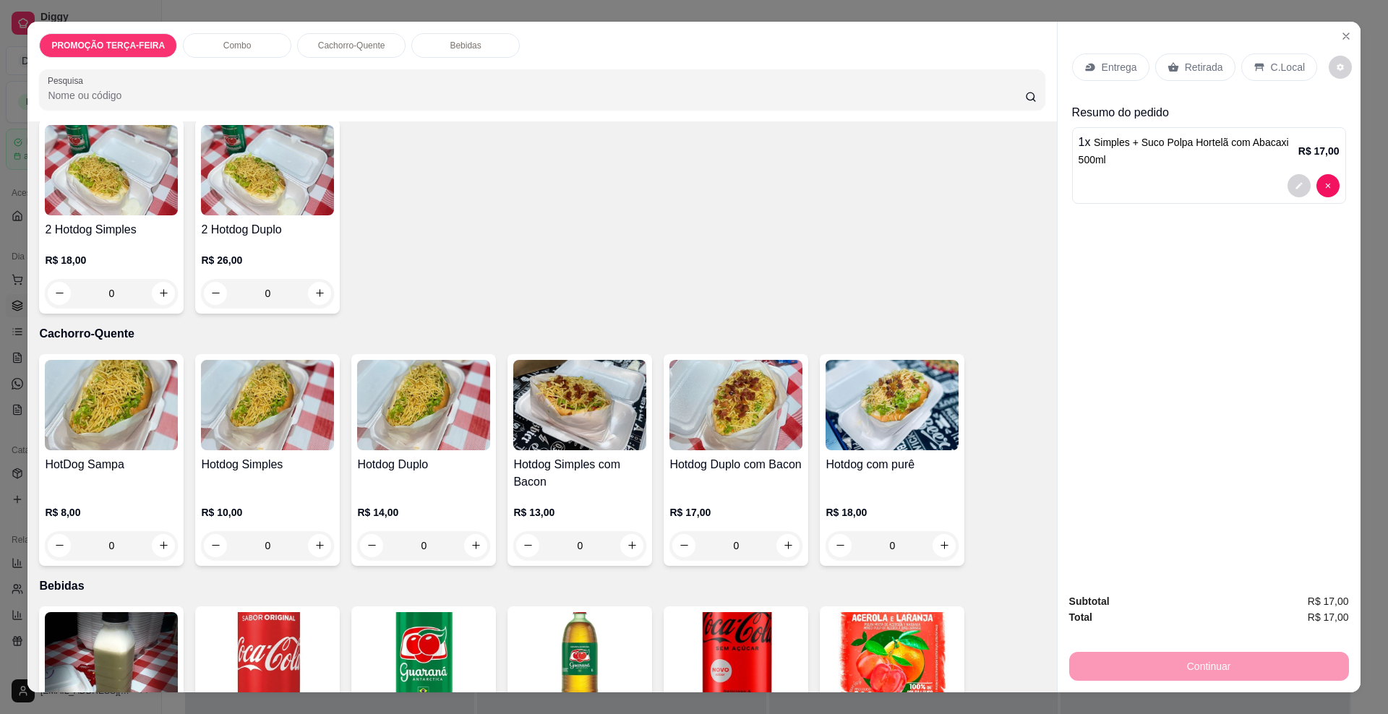
click at [315, 546] on div "0" at bounding box center [267, 545] width 133 height 29
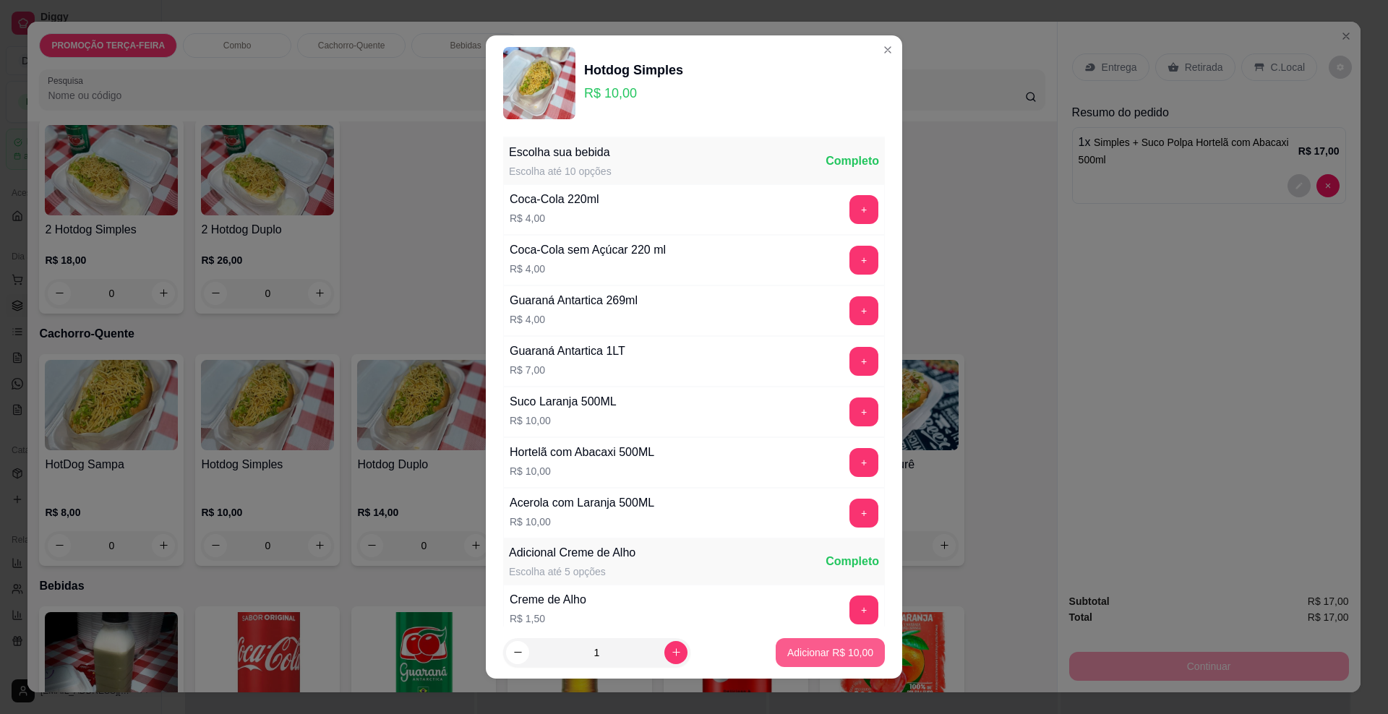
click at [787, 655] on p "Adicionar R$ 10,00" at bounding box center [830, 653] width 86 height 14
type input "1"
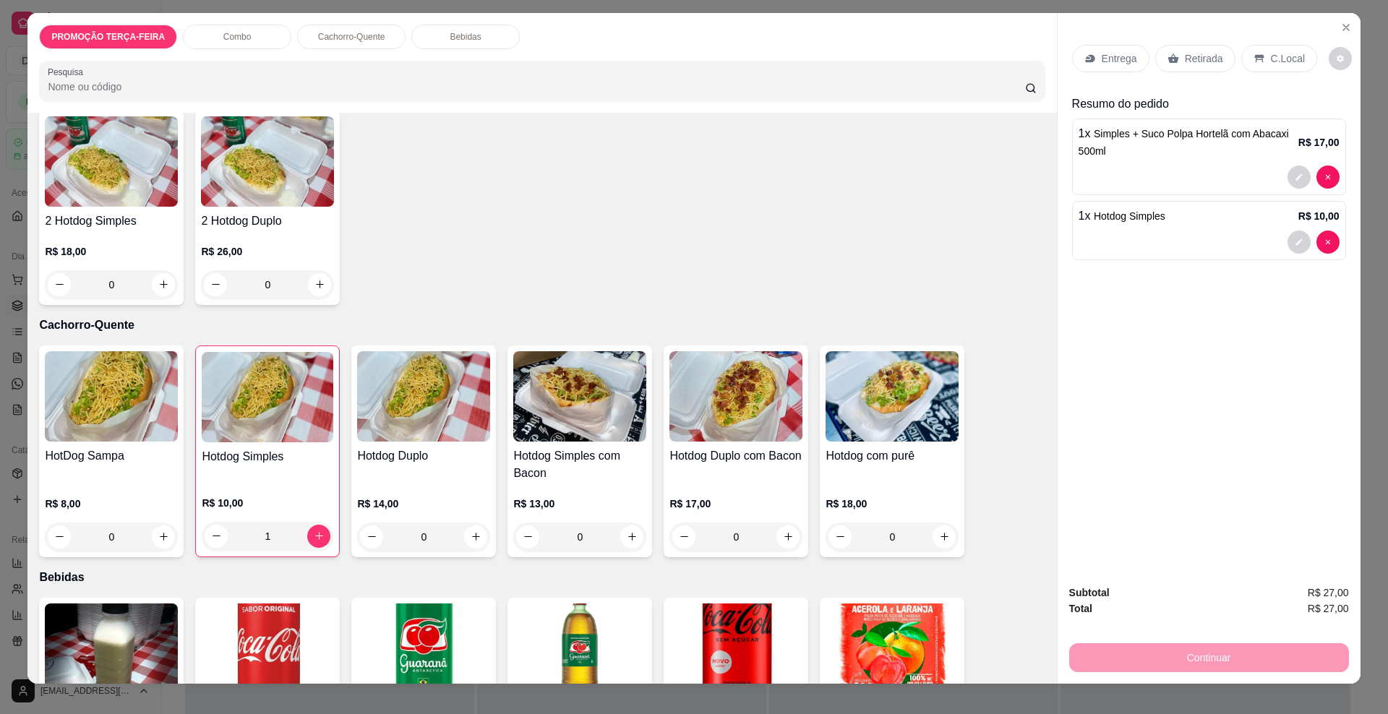
scroll to position [0, 0]
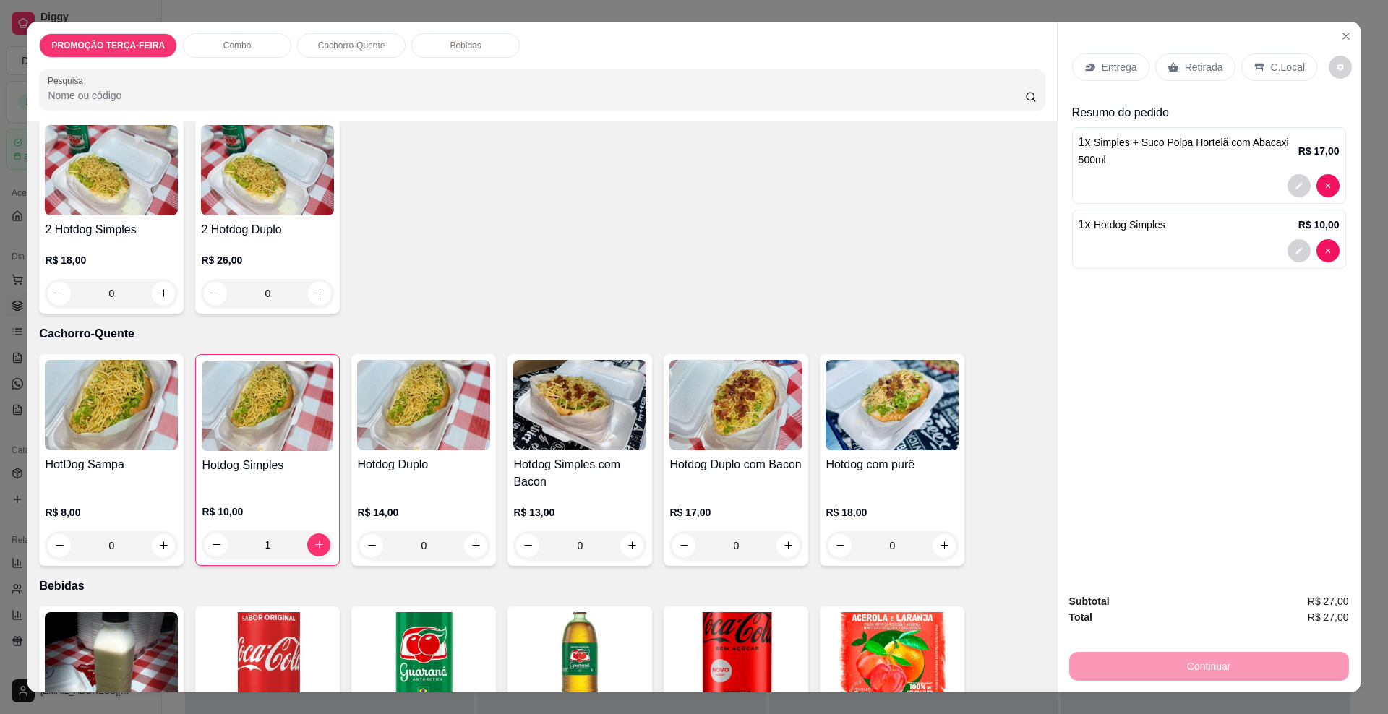
click at [1102, 64] on p "Entrega" at bounding box center [1119, 67] width 35 height 14
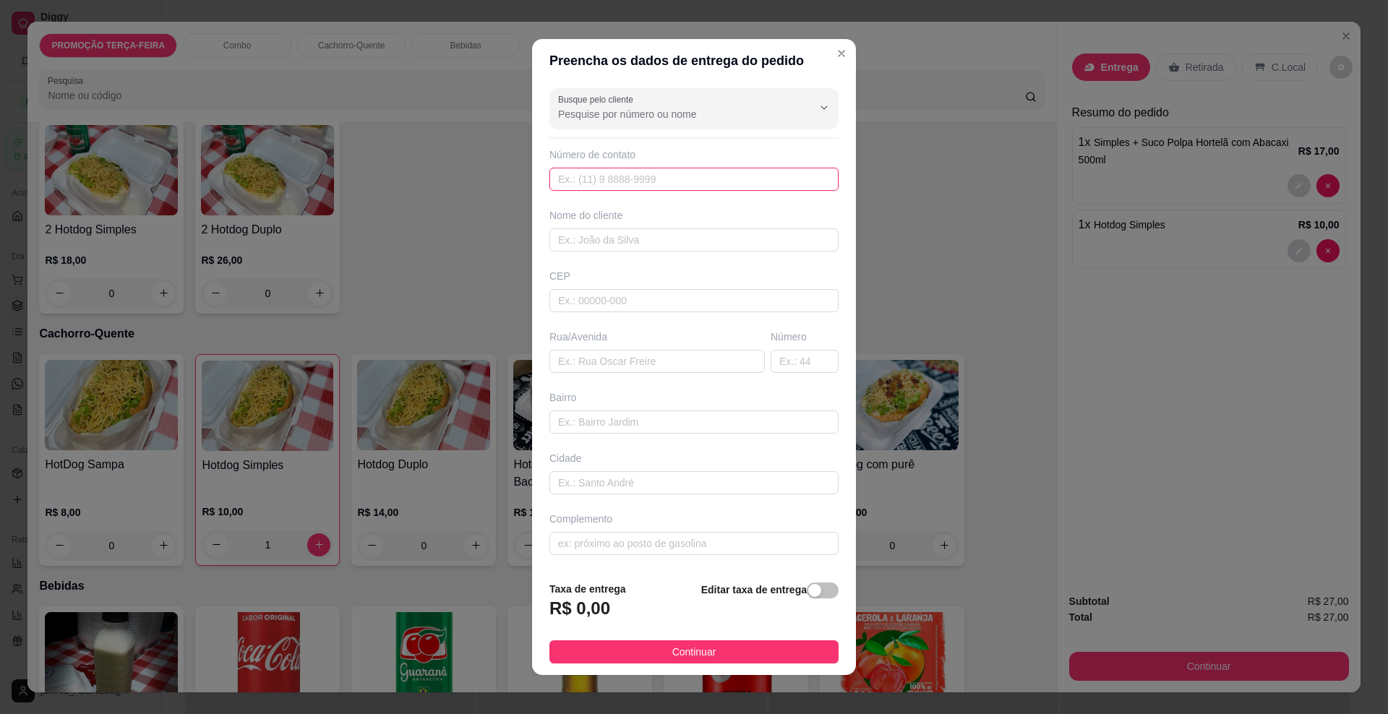
click at [643, 181] on input "text" at bounding box center [693, 179] width 289 height 23
click at [604, 122] on div at bounding box center [694, 108] width 272 height 29
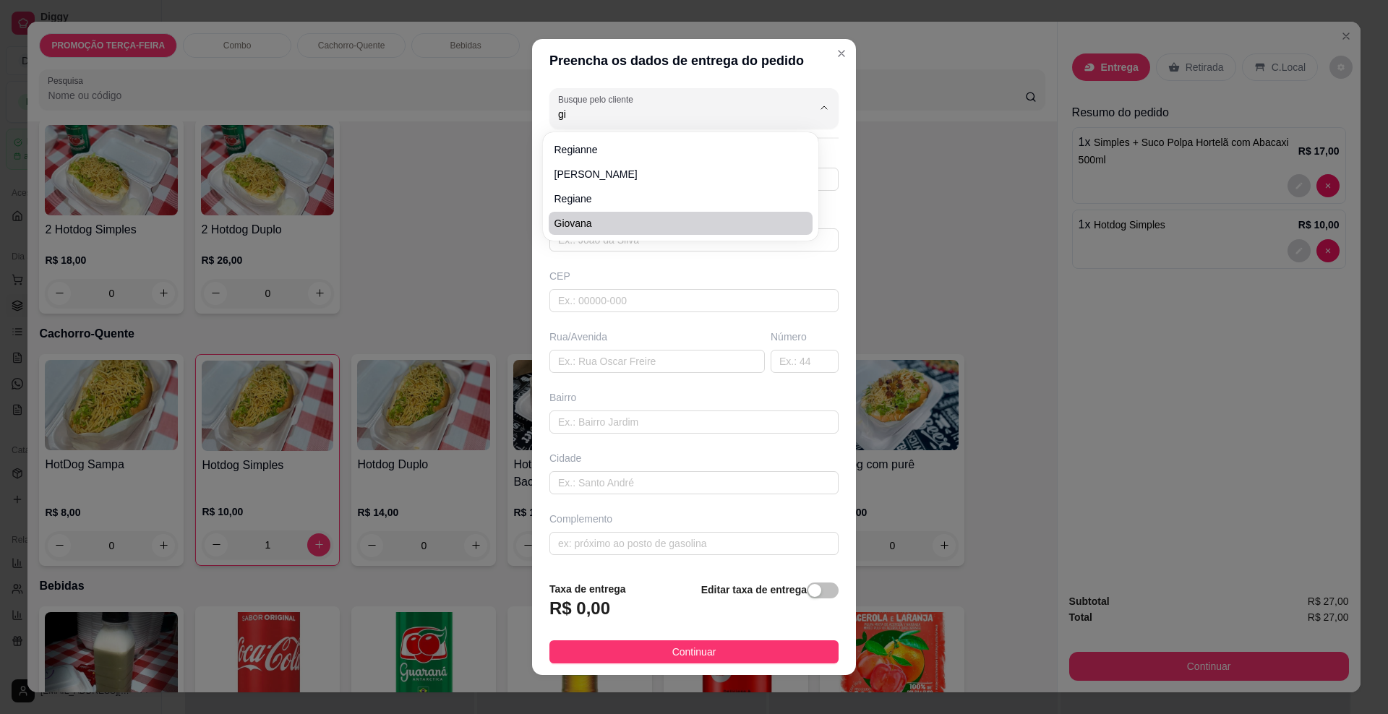
click at [595, 222] on span "Giovana" at bounding box center [673, 223] width 238 height 14
type input "Giovana"
type input "67993155190"
type input "Giovana"
type input "79094160"
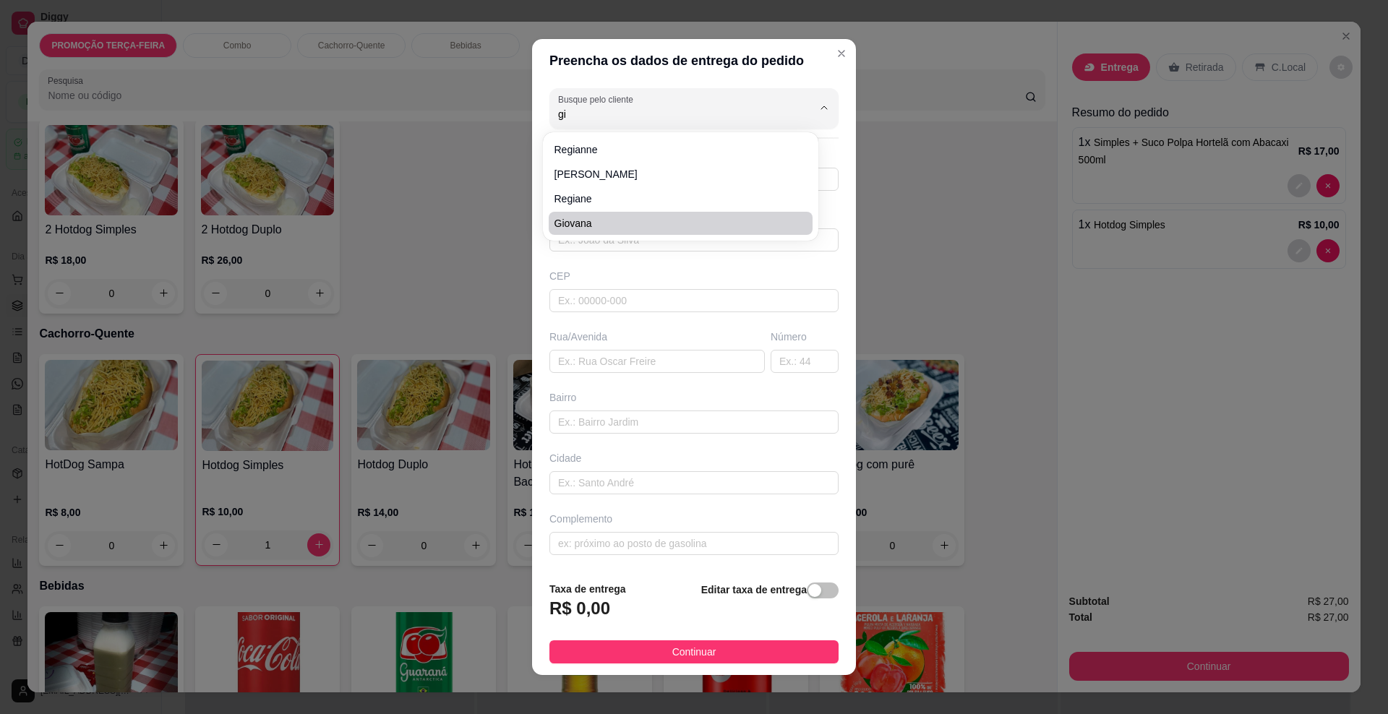
type input "[GEOGRAPHIC_DATA]"
type input "337"
type input "[GEOGRAPHIC_DATA]"
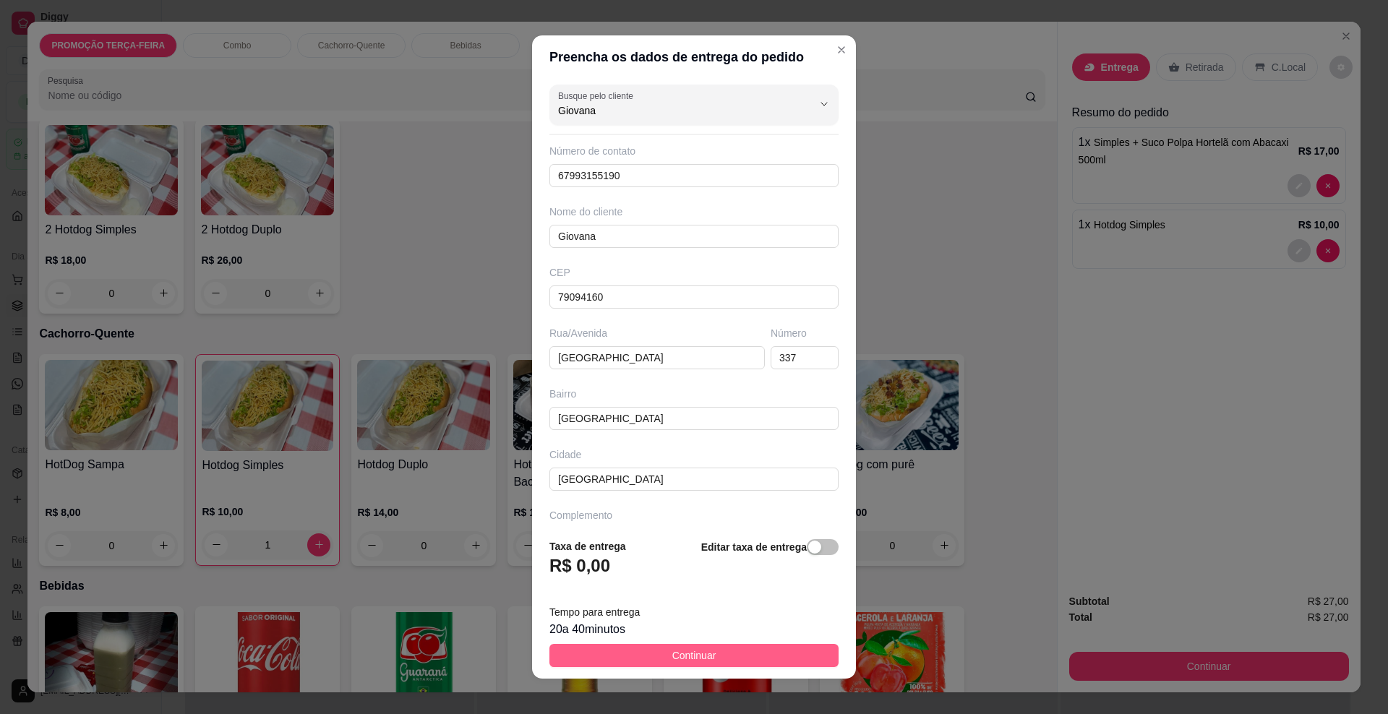
type input "Giovana"
click at [672, 659] on span "Continuar" at bounding box center [694, 656] width 44 height 16
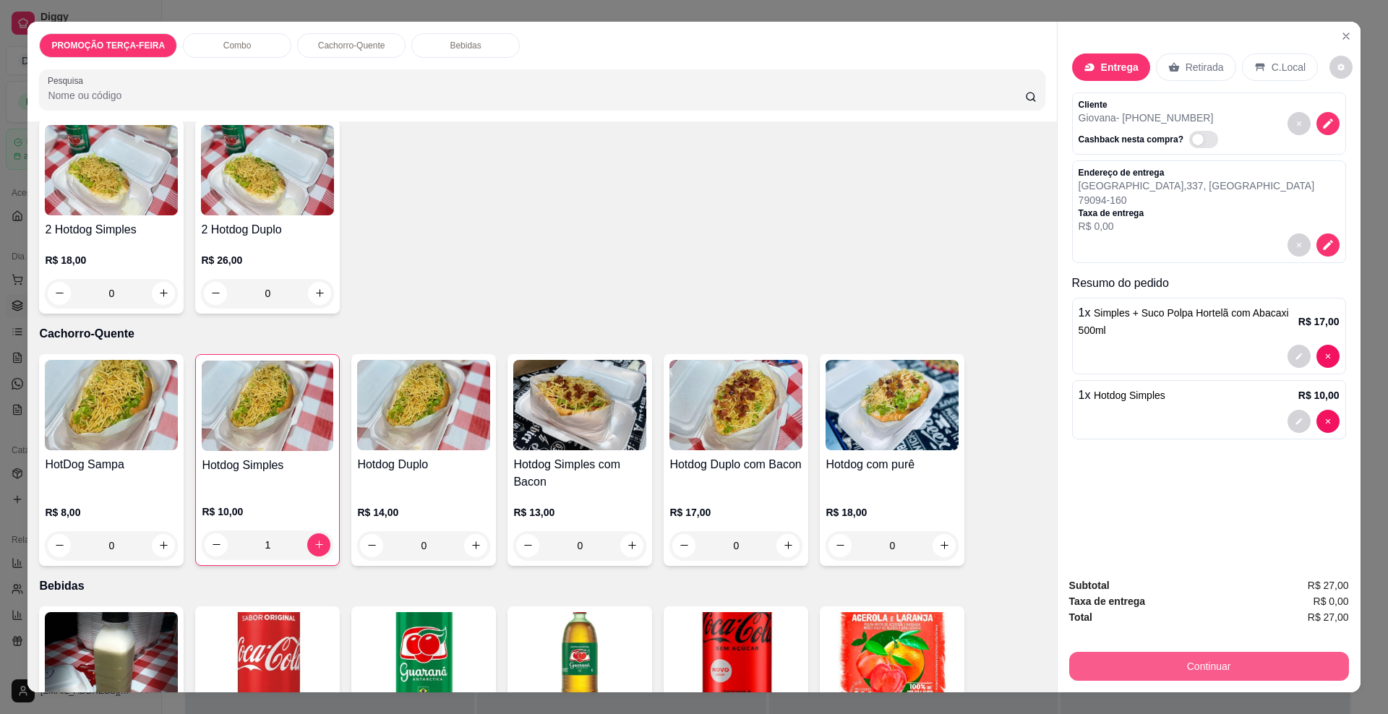
click at [1150, 674] on button "Continuar" at bounding box center [1209, 666] width 280 height 29
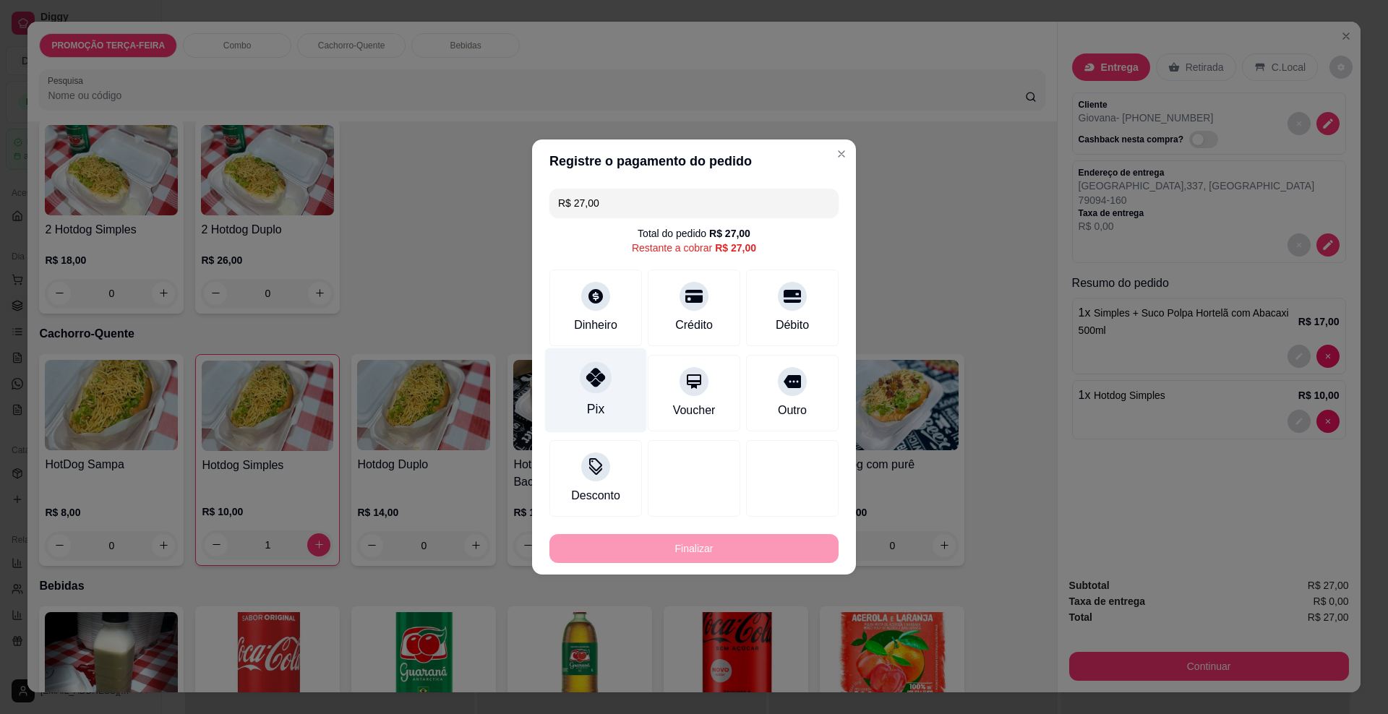
click at [602, 402] on div "Pix" at bounding box center [596, 390] width 102 height 85
type input "R$ 0,00"
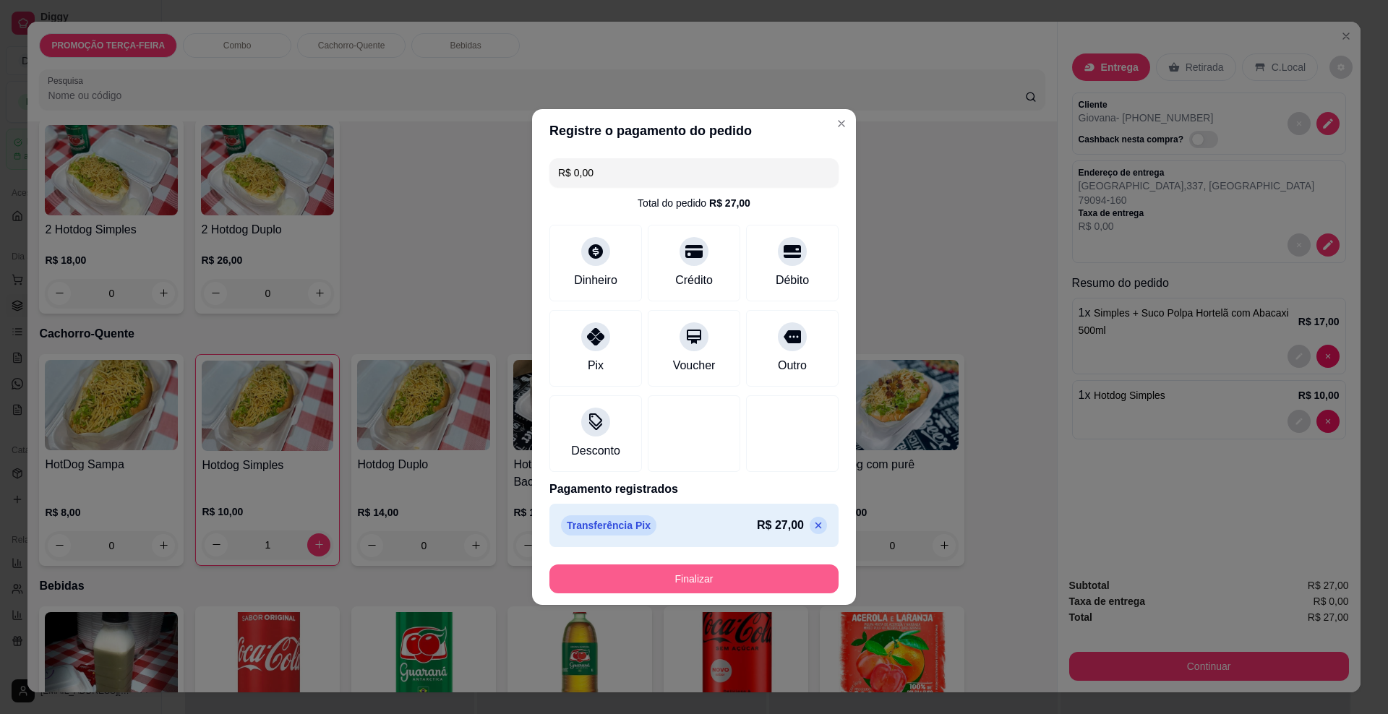
click at [639, 582] on button "Finalizar" at bounding box center [693, 579] width 289 height 29
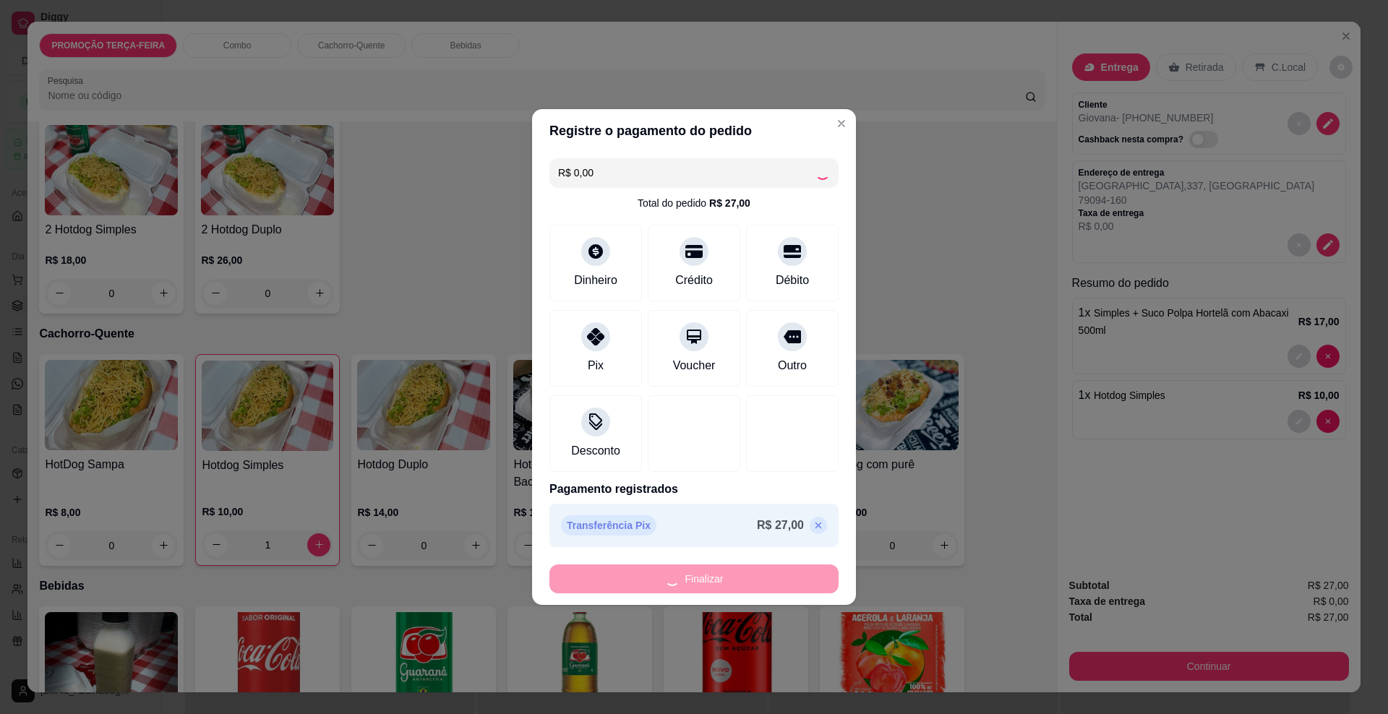
type input "0"
type input "-R$ 27,00"
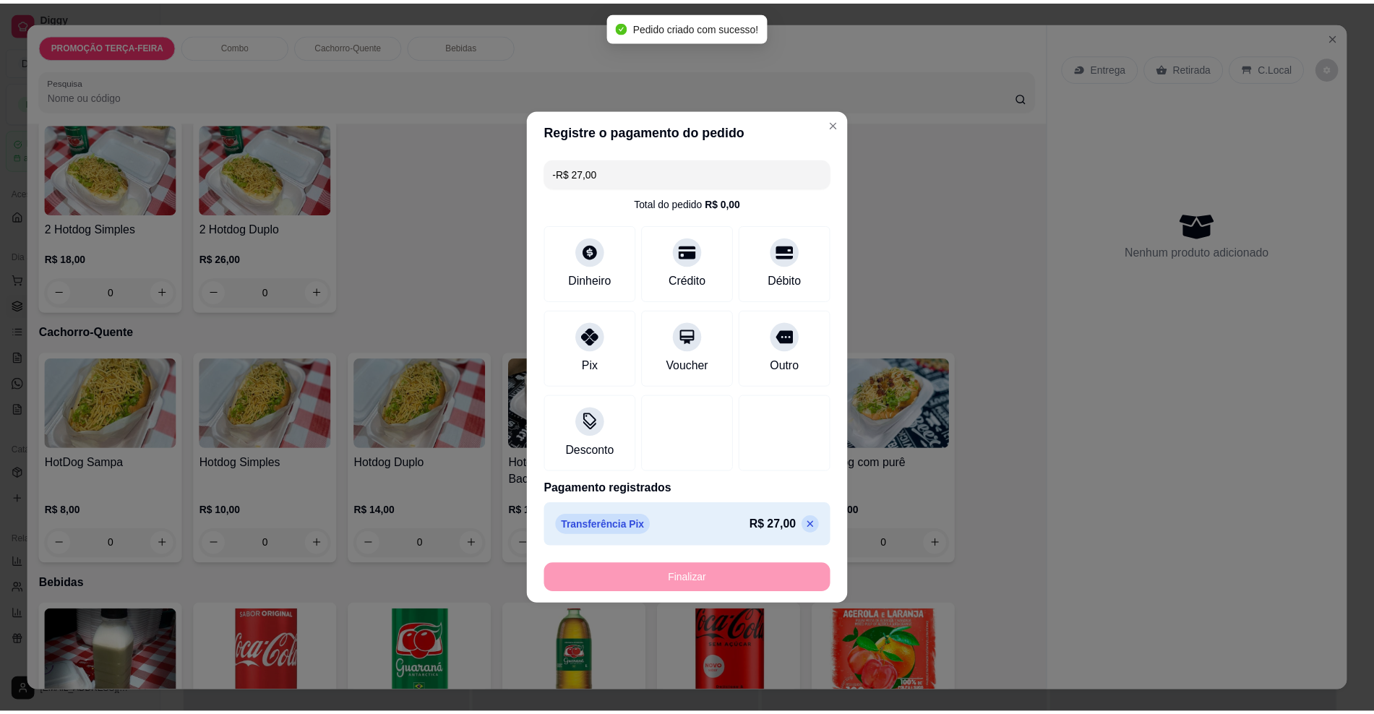
scroll to position [360, 0]
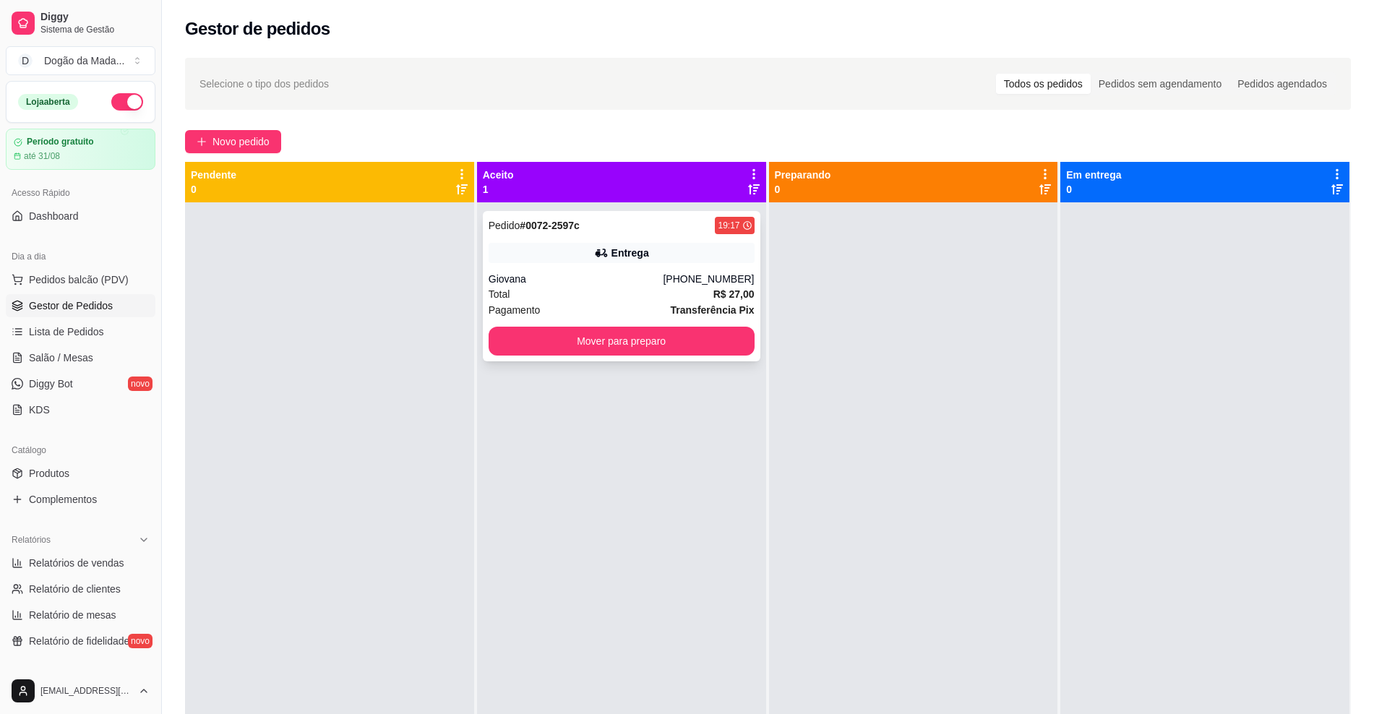
click at [587, 288] on div "Total R$ 27,00" at bounding box center [622, 294] width 266 height 16
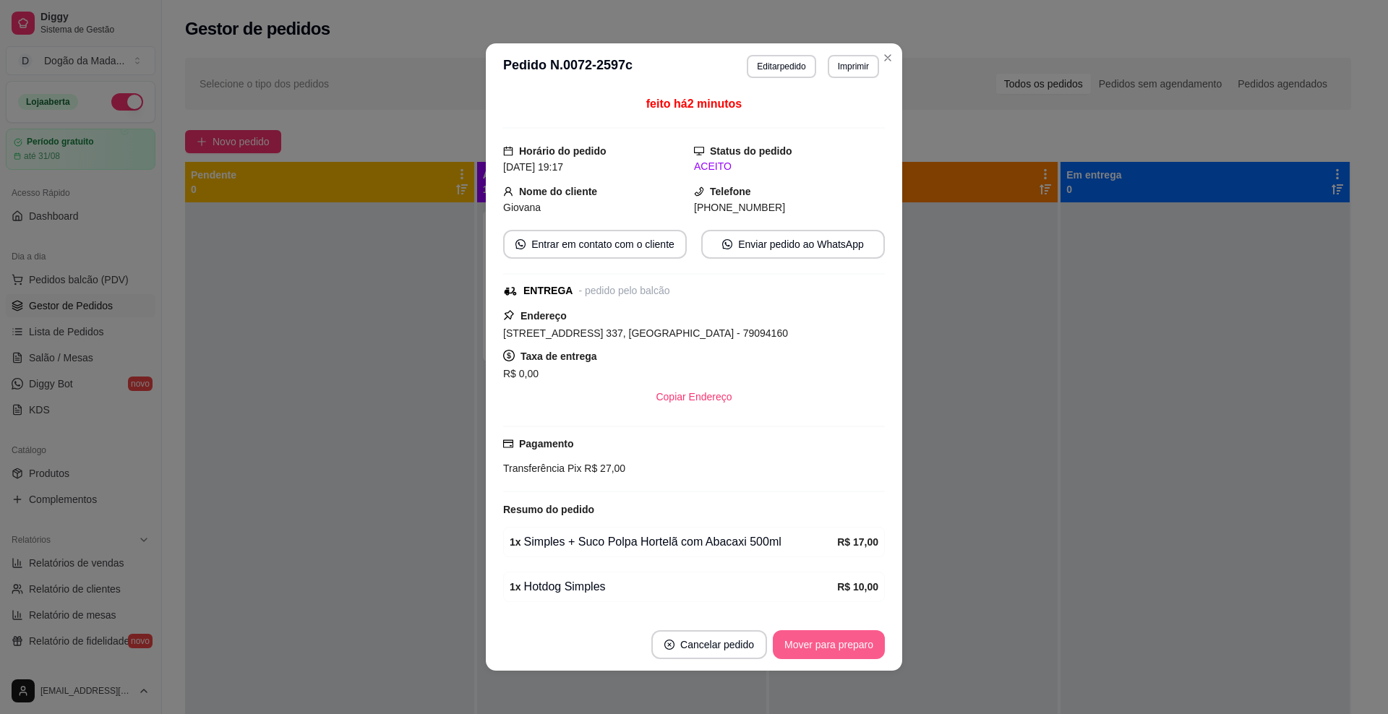
click at [828, 635] on button "Mover para preparo" at bounding box center [829, 644] width 112 height 29
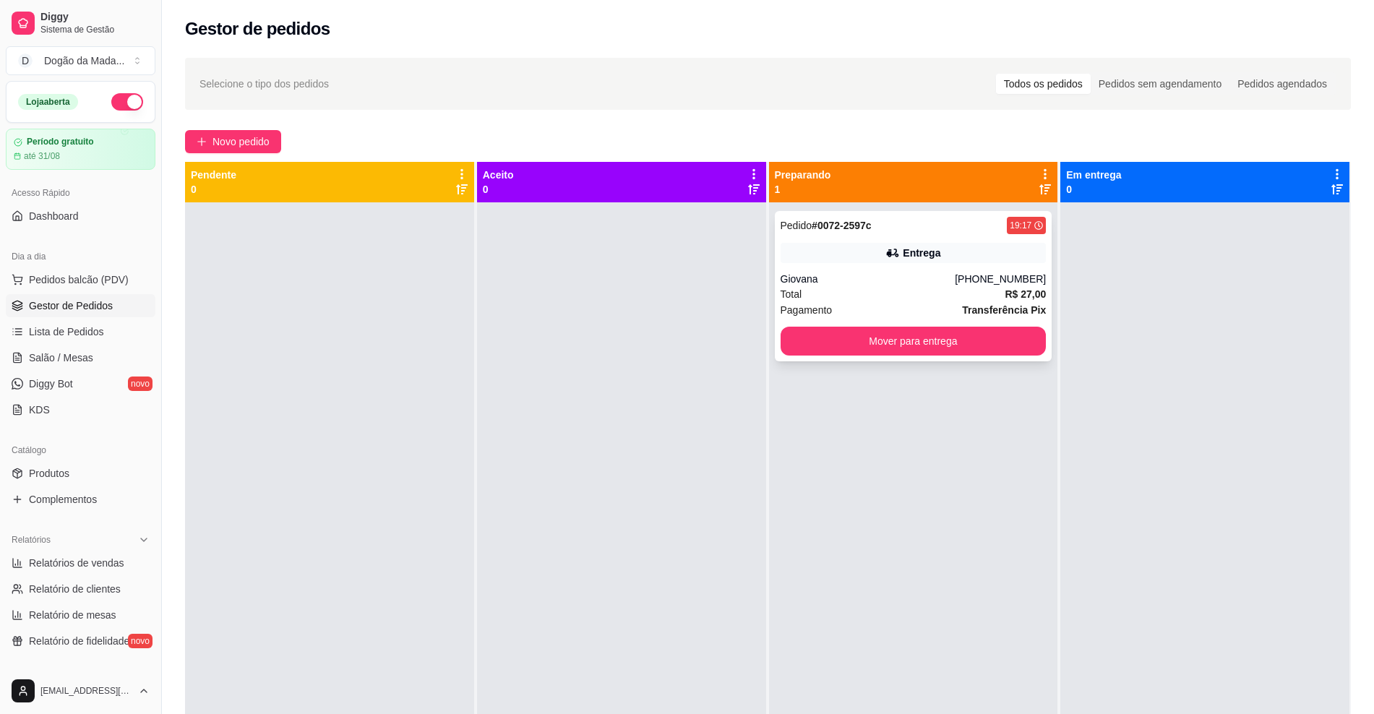
click at [994, 307] on strong "Transferência Pix" at bounding box center [1004, 310] width 84 height 12
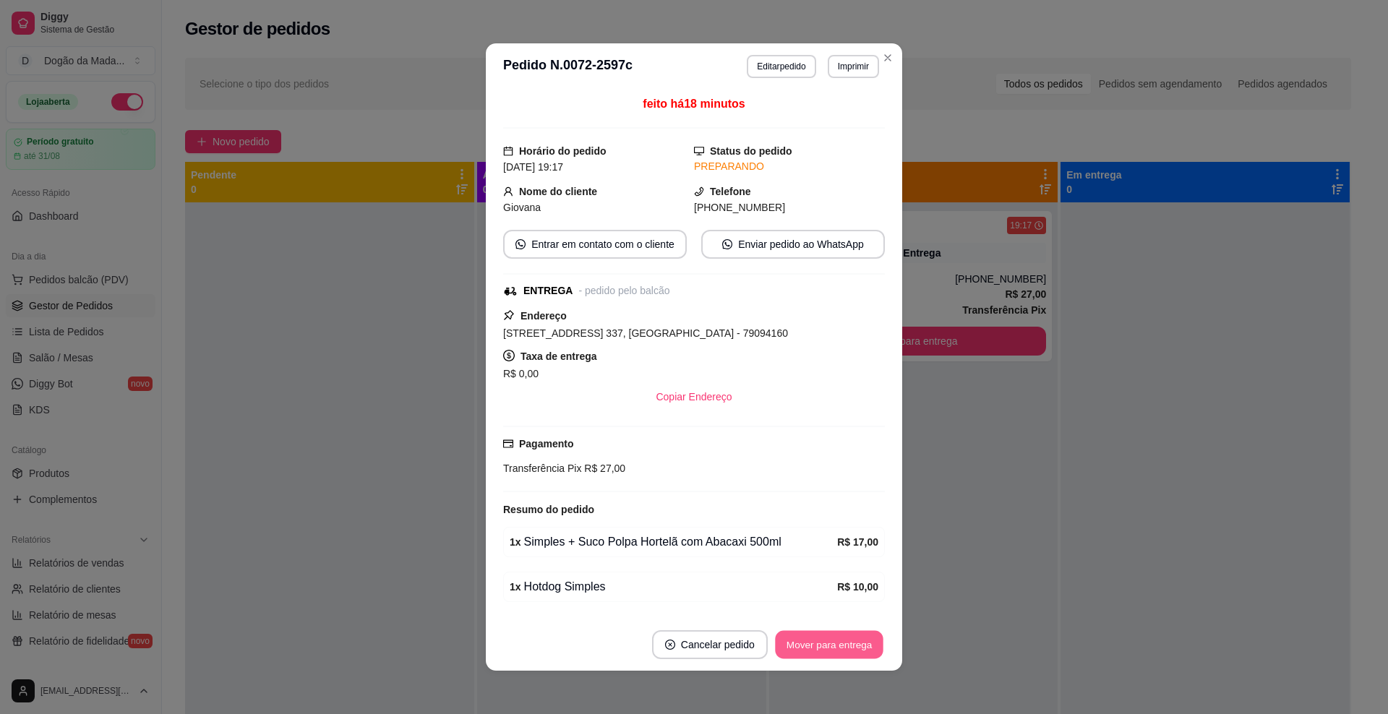
click at [790, 656] on button "Mover para entrega" at bounding box center [829, 645] width 108 height 28
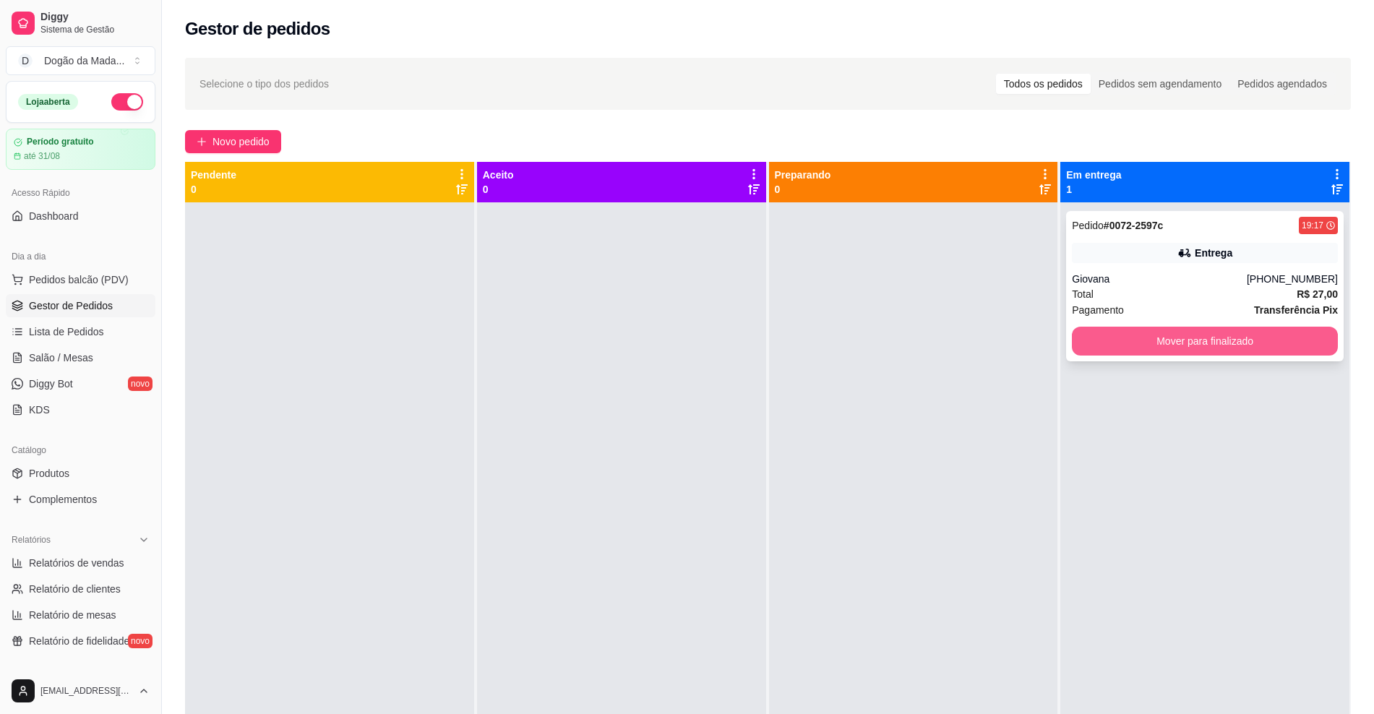
click at [1082, 343] on button "Mover para finalizado" at bounding box center [1205, 341] width 266 height 29
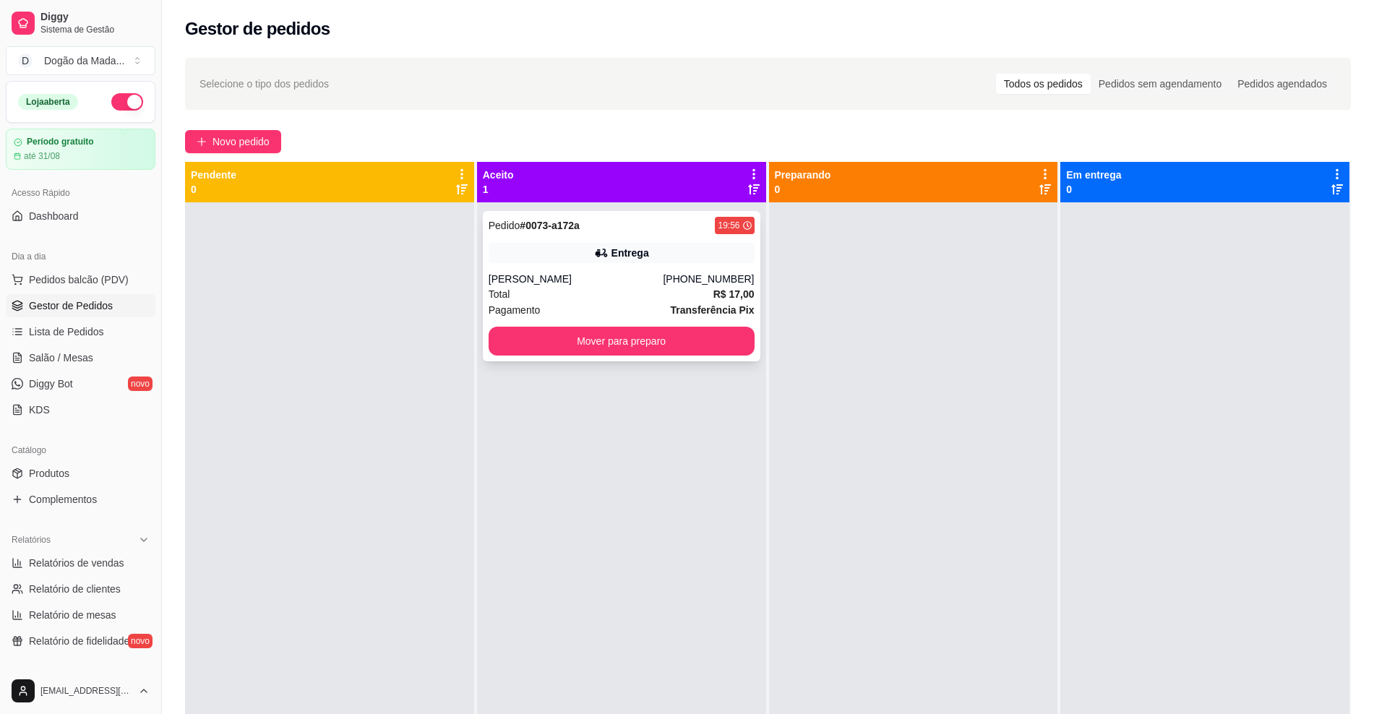
click at [490, 269] on div "Pedido # 0073-a172a 19:56 Entrega [PERSON_NAME] [PHONE_NUMBER] Total R$ 17,00 P…" at bounding box center [622, 286] width 278 height 150
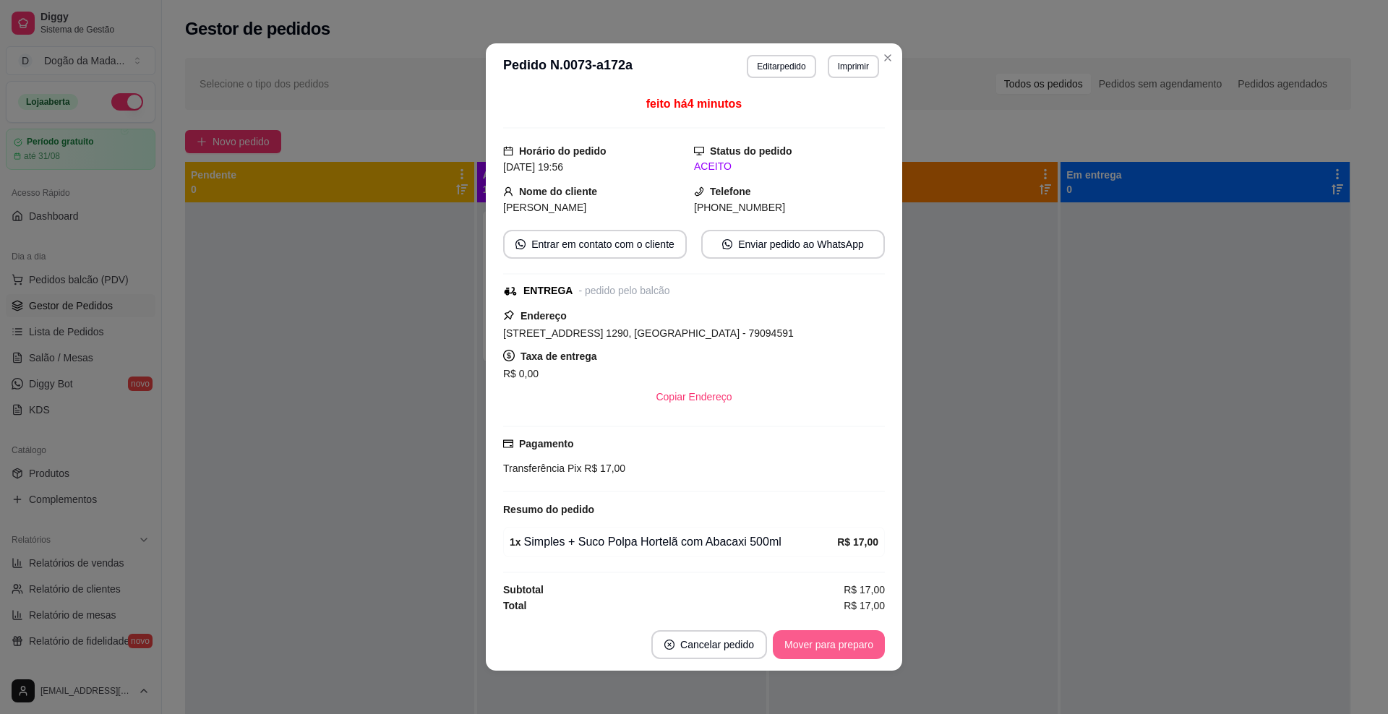
click at [851, 642] on button "Mover para preparo" at bounding box center [829, 644] width 112 height 29
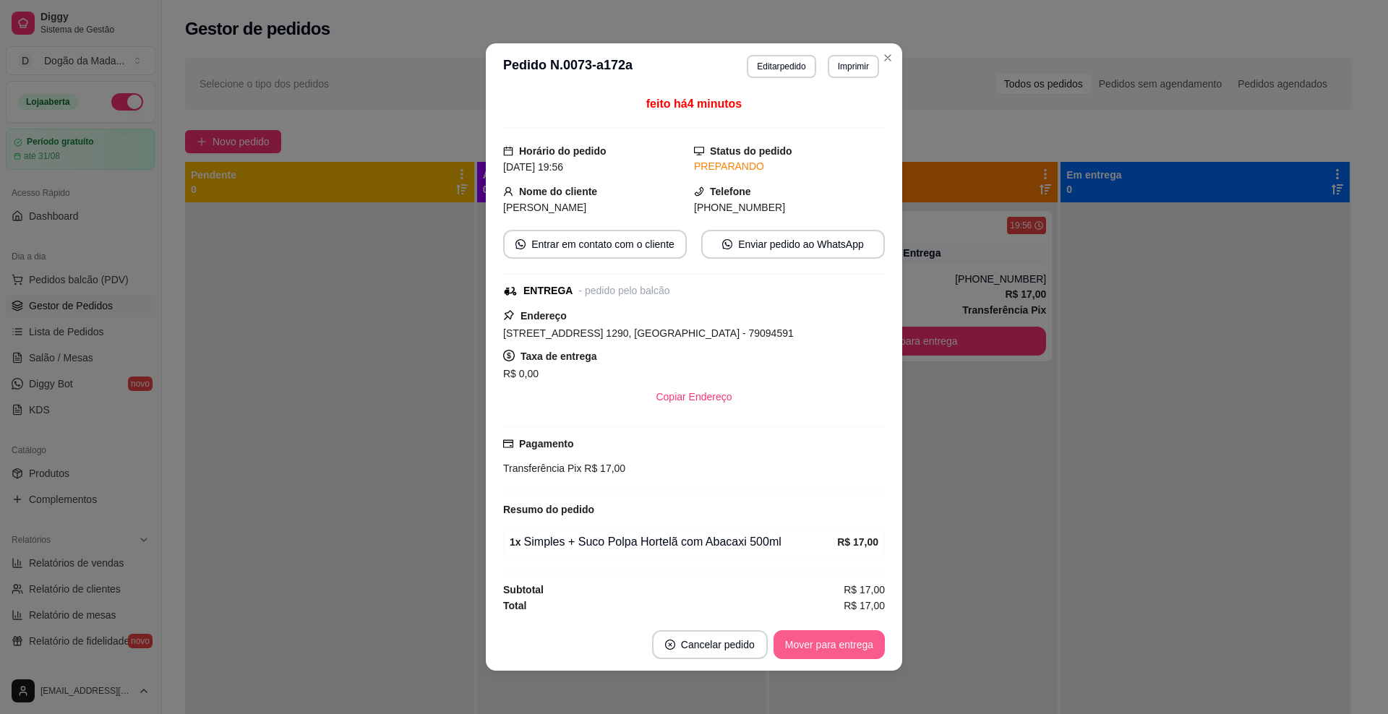
click at [828, 637] on button "Mover para entrega" at bounding box center [829, 644] width 111 height 29
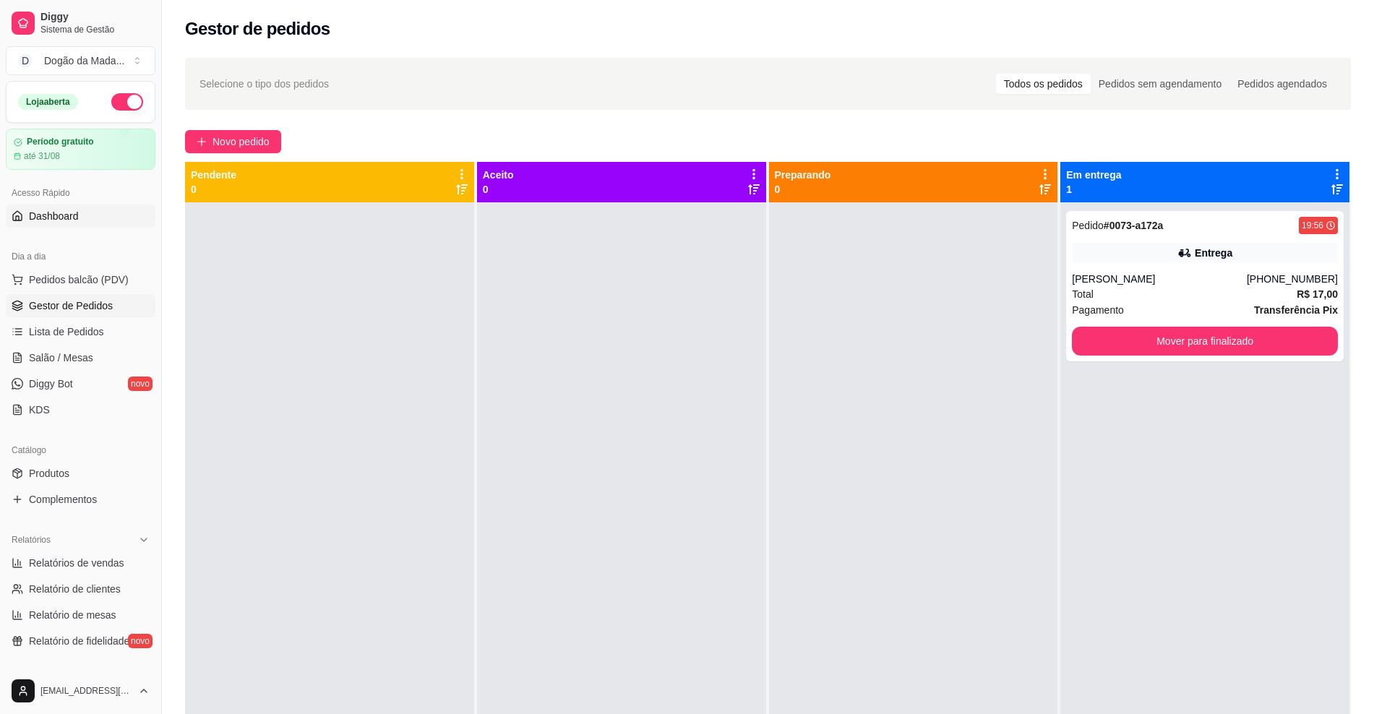
click at [31, 218] on span "Dashboard" at bounding box center [54, 216] width 50 height 14
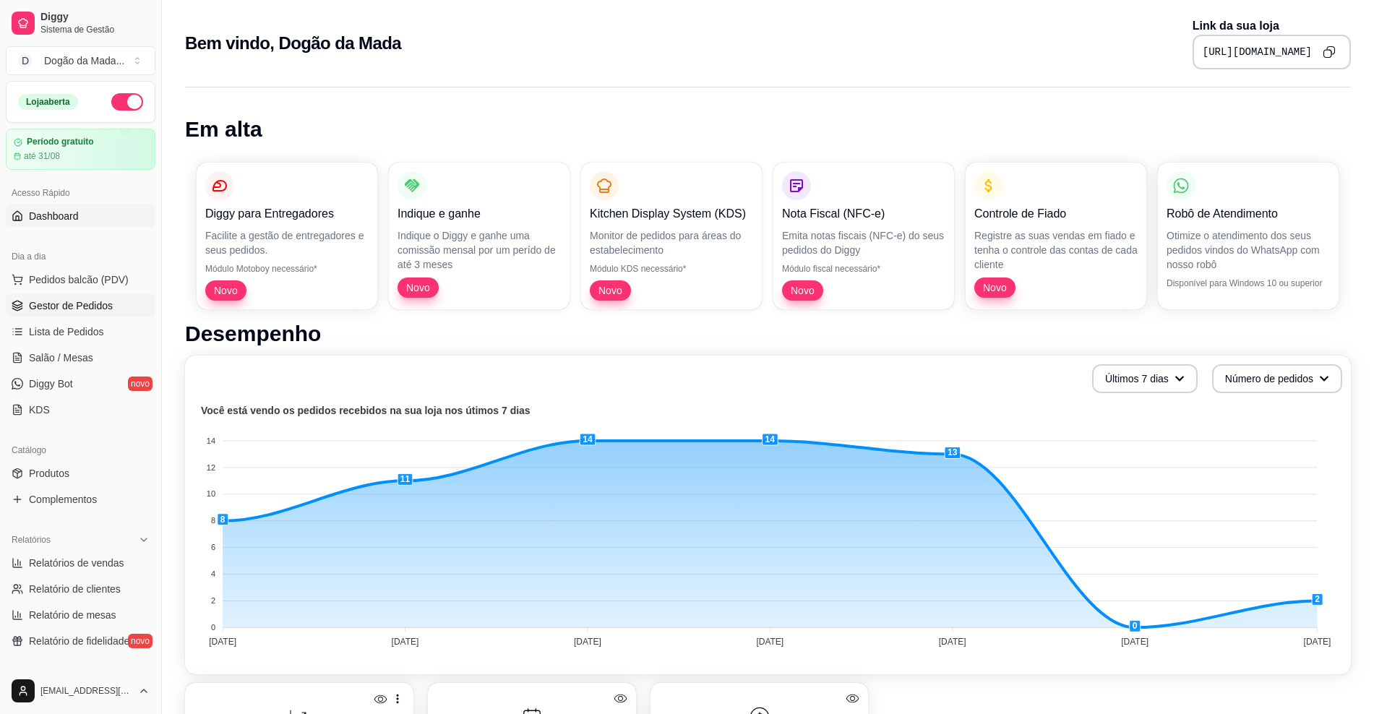
click at [77, 306] on span "Gestor de Pedidos" at bounding box center [71, 306] width 84 height 14
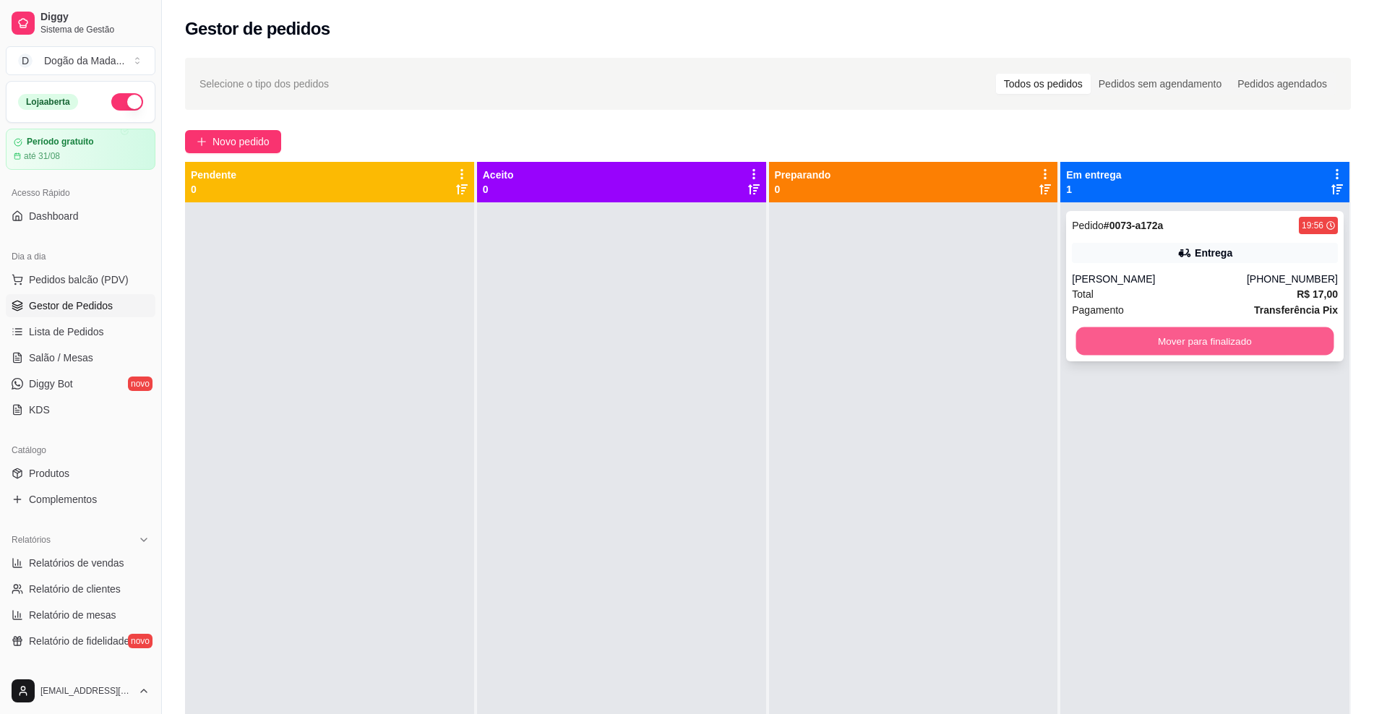
click at [1189, 342] on button "Mover para finalizado" at bounding box center [1205, 341] width 258 height 28
